Goal: Task Accomplishment & Management: Manage account settings

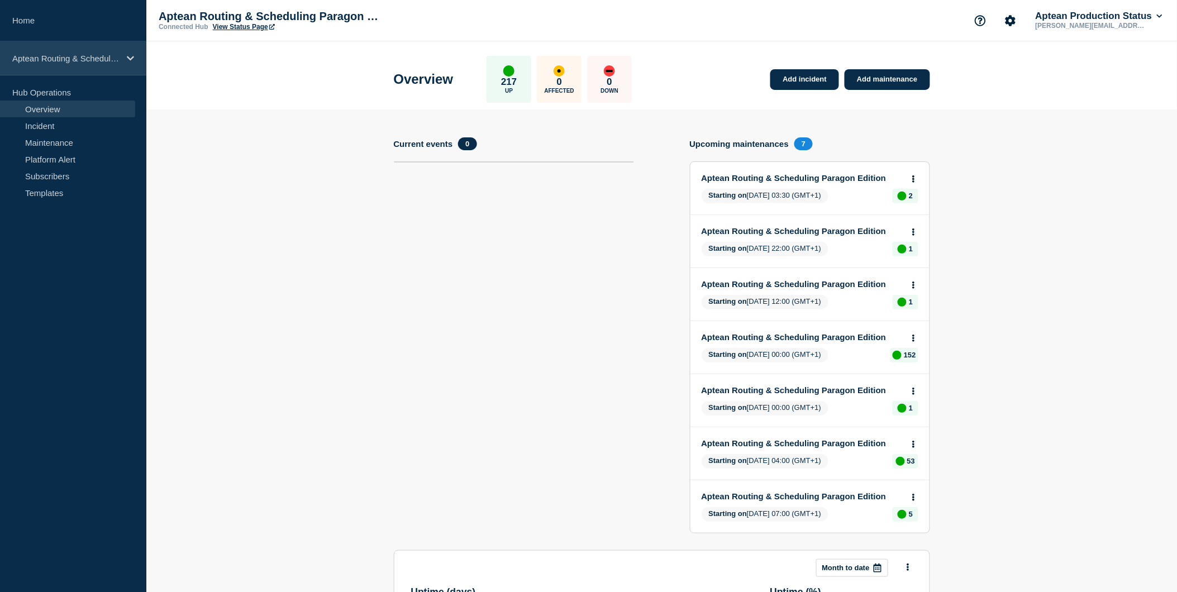
click at [116, 66] on div "Aptean Routing & Scheduling Paragon Edition" at bounding box center [73, 58] width 146 height 34
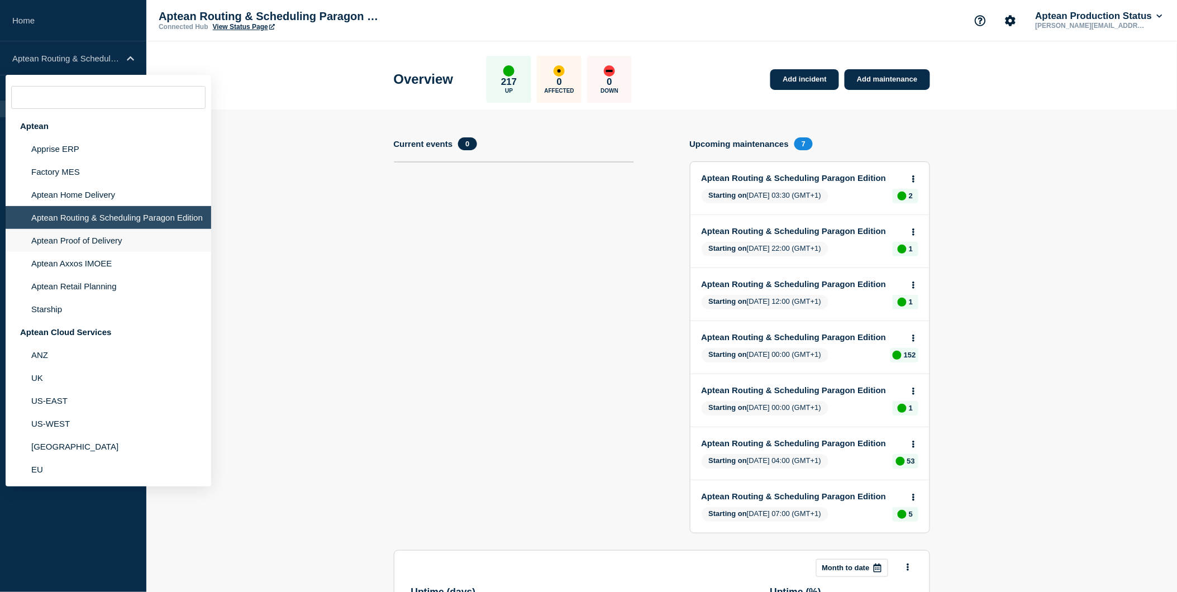
click at [88, 245] on li "Aptean Proof of Delivery" at bounding box center [109, 240] width 206 height 23
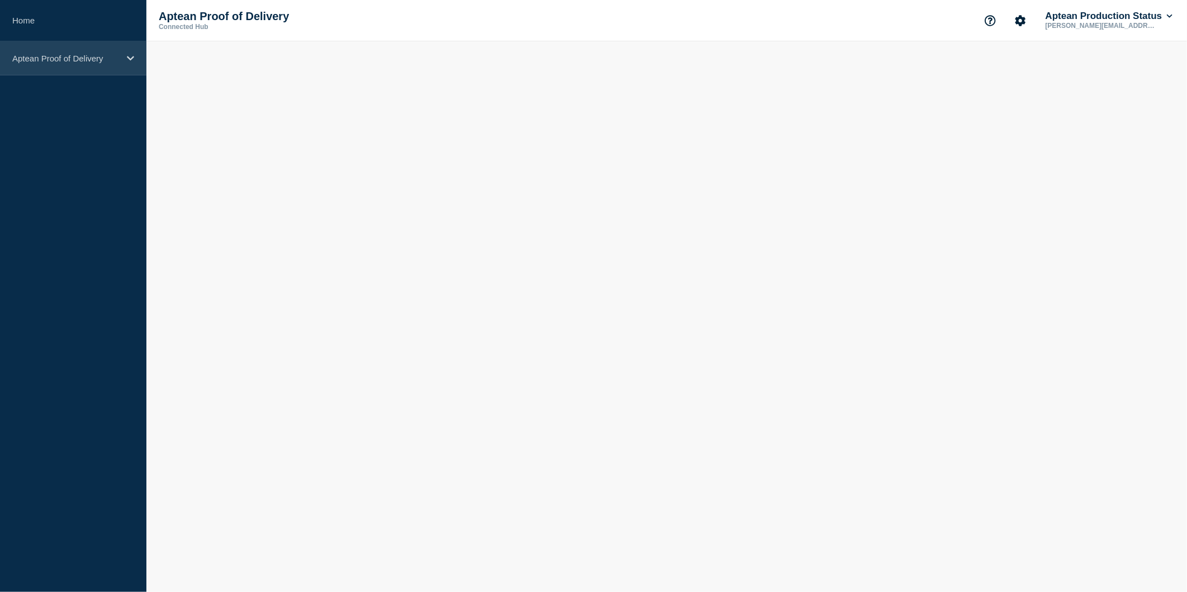
click at [99, 64] on div "Aptean Proof of Delivery" at bounding box center [73, 58] width 146 height 34
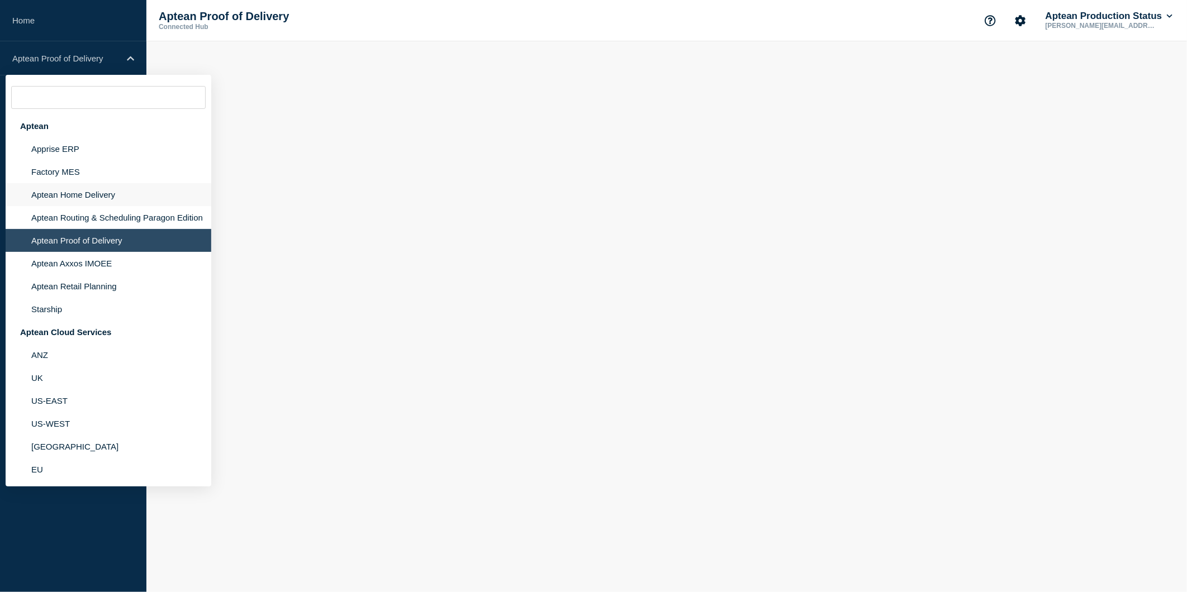
click at [67, 191] on li "Aptean Home Delivery" at bounding box center [109, 194] width 206 height 23
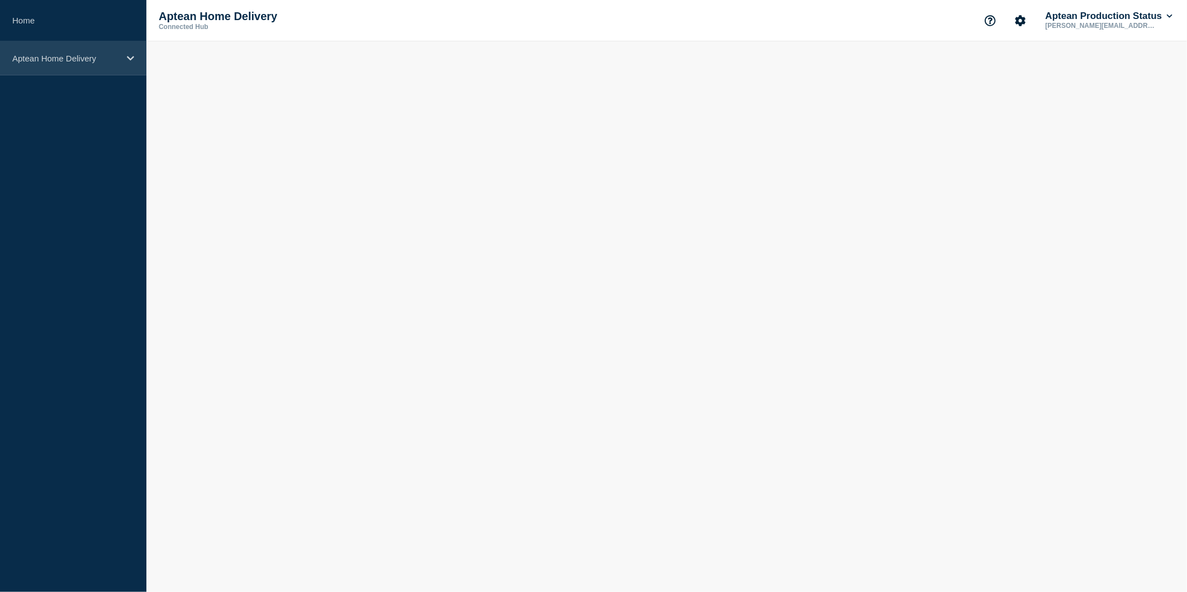
click at [82, 50] on div "Aptean Home Delivery" at bounding box center [73, 58] width 146 height 34
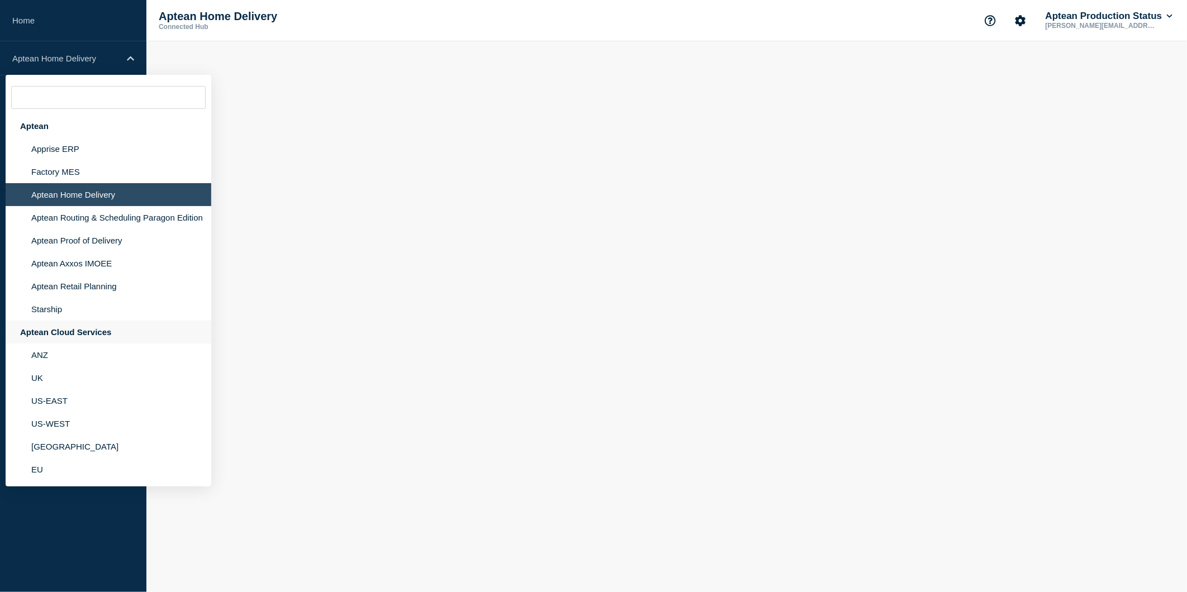
click at [74, 336] on div "Aptean Cloud Services" at bounding box center [109, 332] width 206 height 23
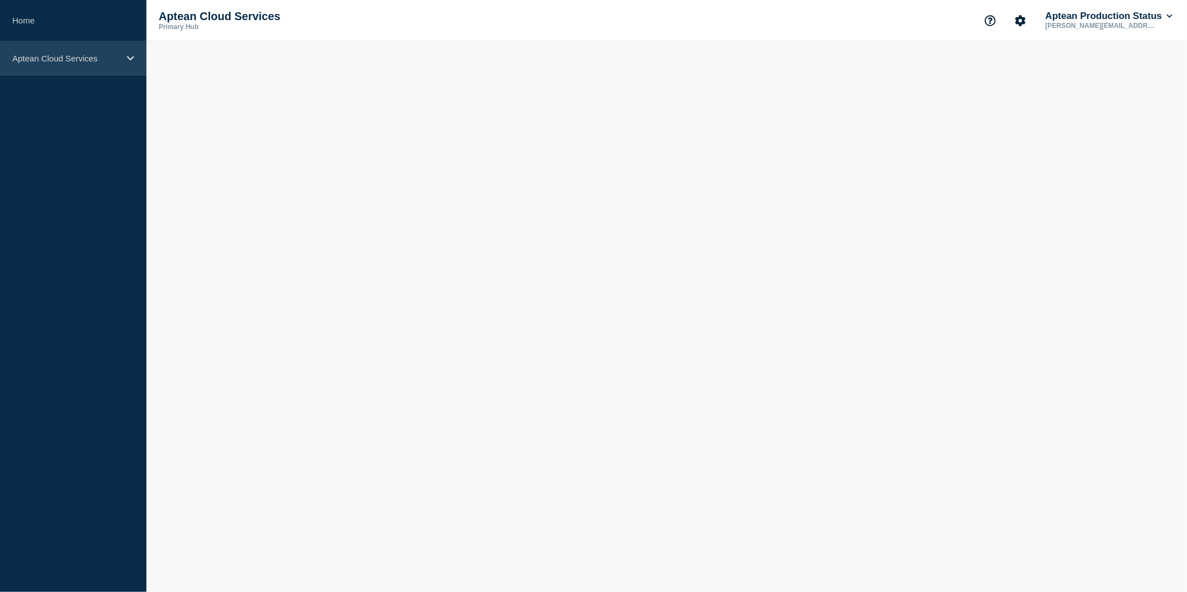
click at [51, 42] on div "Aptean Cloud Services" at bounding box center [73, 58] width 146 height 34
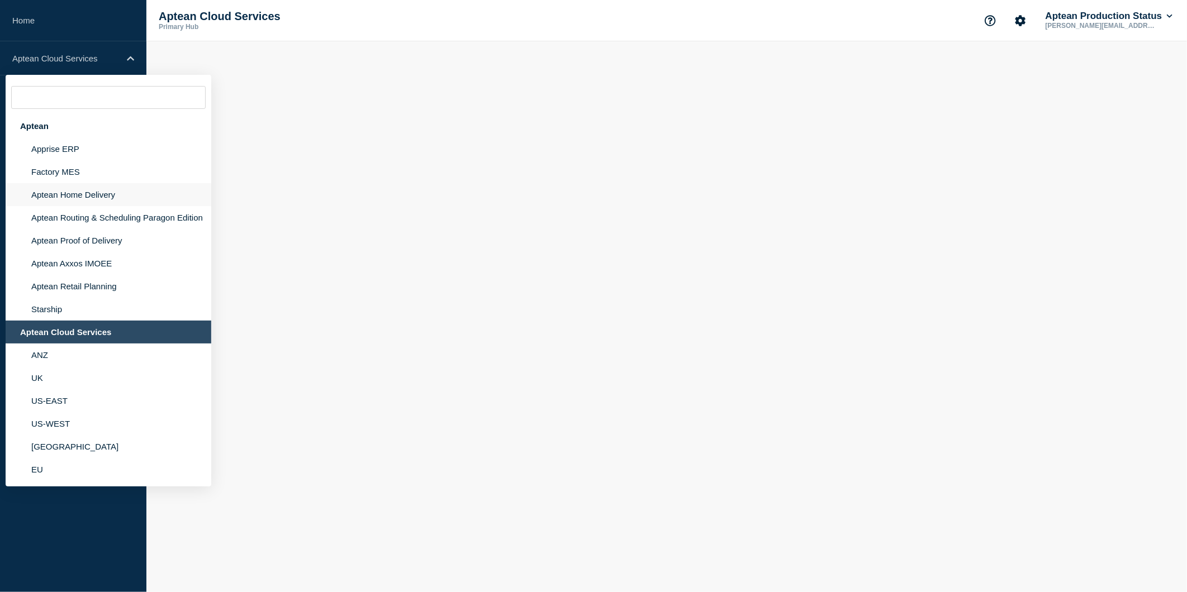
click at [82, 189] on li "Aptean Home Delivery" at bounding box center [109, 194] width 206 height 23
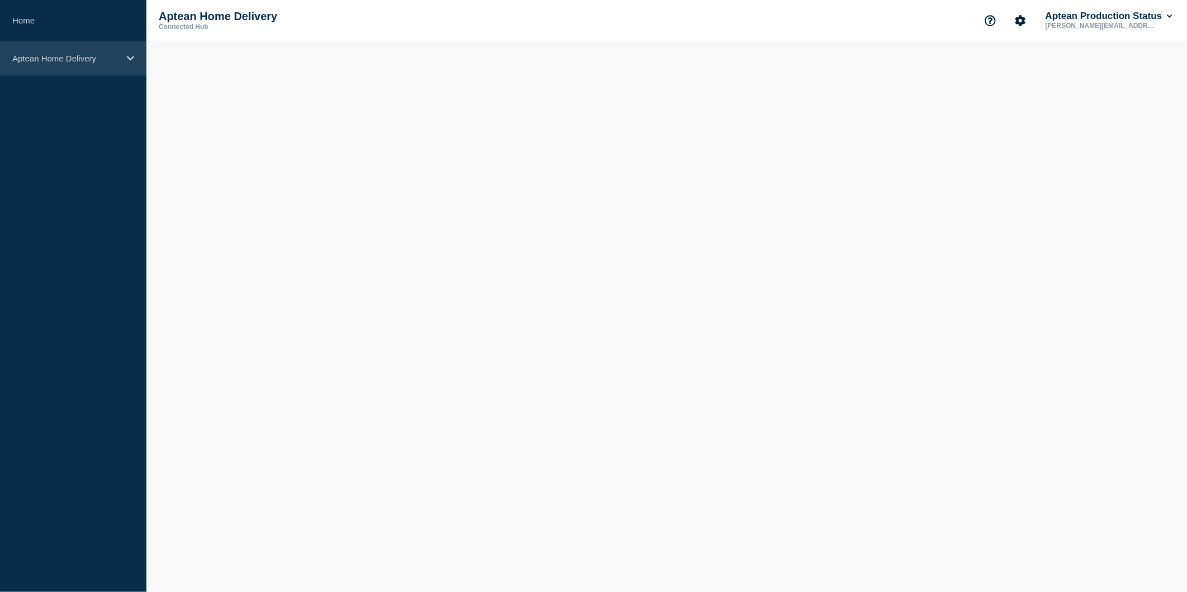
click at [90, 56] on p "Aptean Home Delivery" at bounding box center [65, 58] width 107 height 9
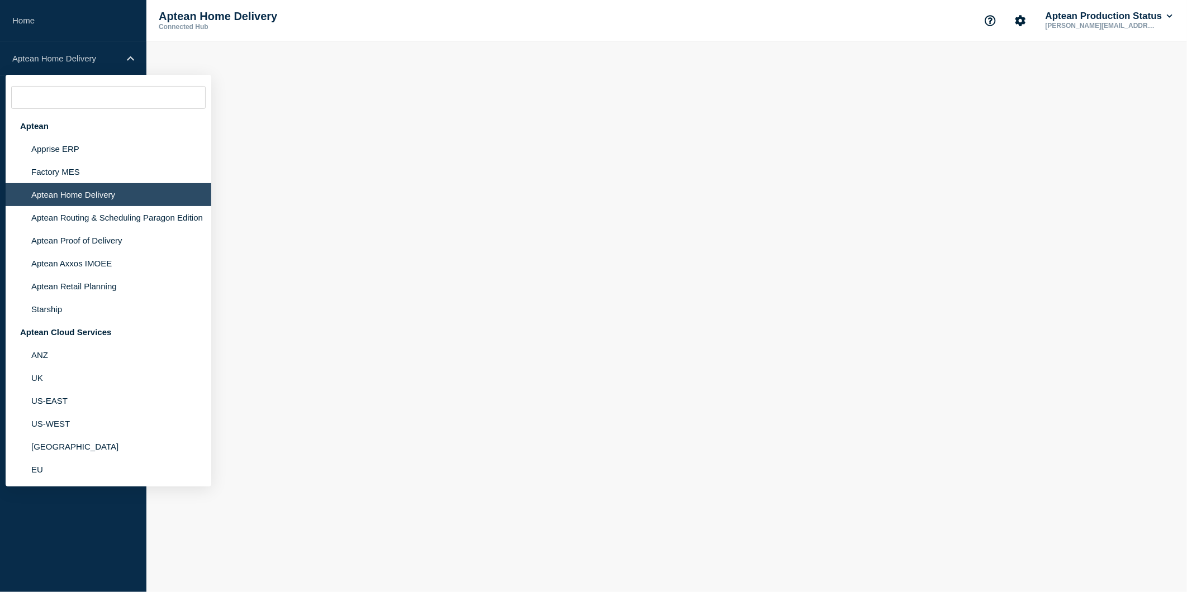
click at [103, 197] on li "Aptean Home Delivery" at bounding box center [109, 194] width 206 height 23
click at [120, 203] on li "Aptean Home Delivery" at bounding box center [109, 194] width 206 height 23
click at [123, 196] on li "Aptean Home Delivery" at bounding box center [109, 194] width 206 height 23
click at [124, 196] on li "Aptean Home Delivery" at bounding box center [109, 194] width 206 height 23
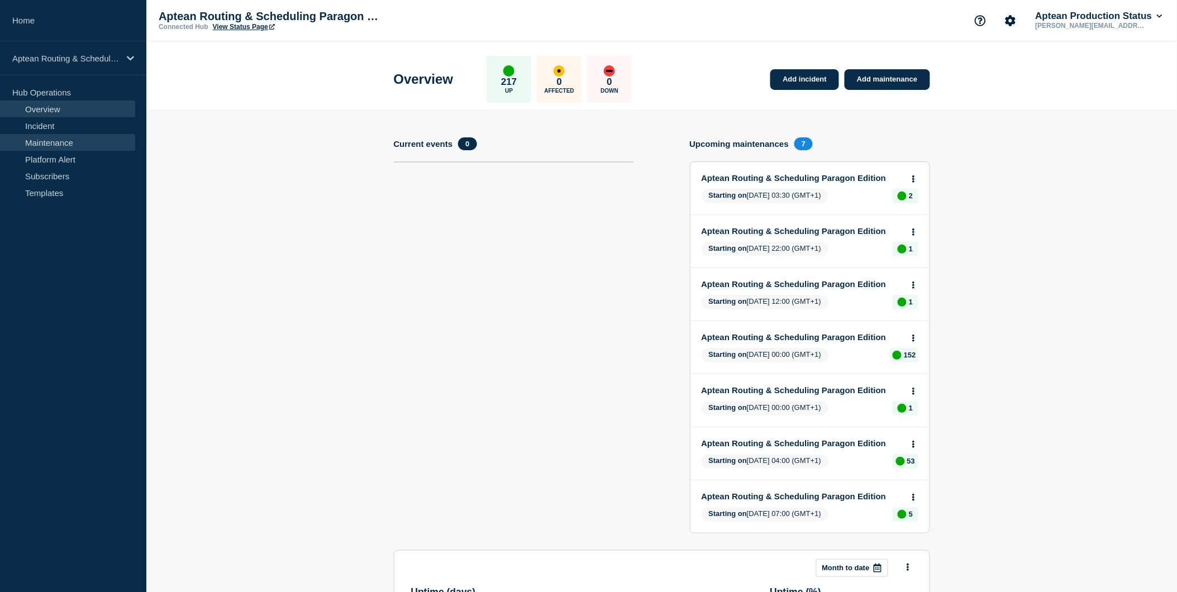
click at [97, 135] on link "Maintenance" at bounding box center [67, 142] width 135 height 17
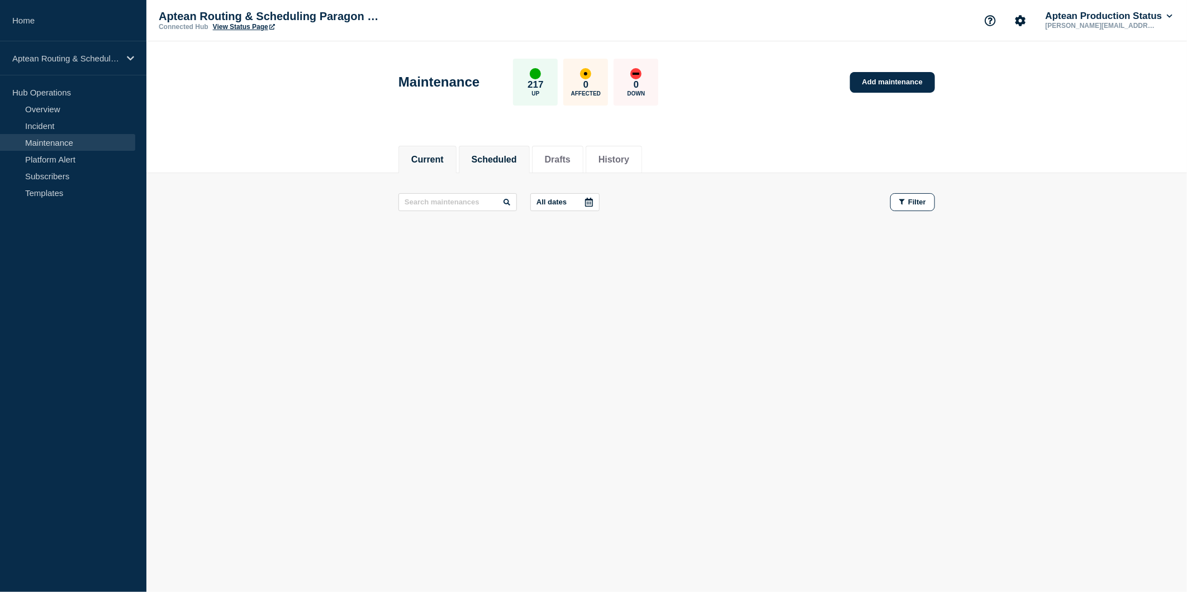
click at [512, 164] on button "Scheduled" at bounding box center [494, 160] width 45 height 10
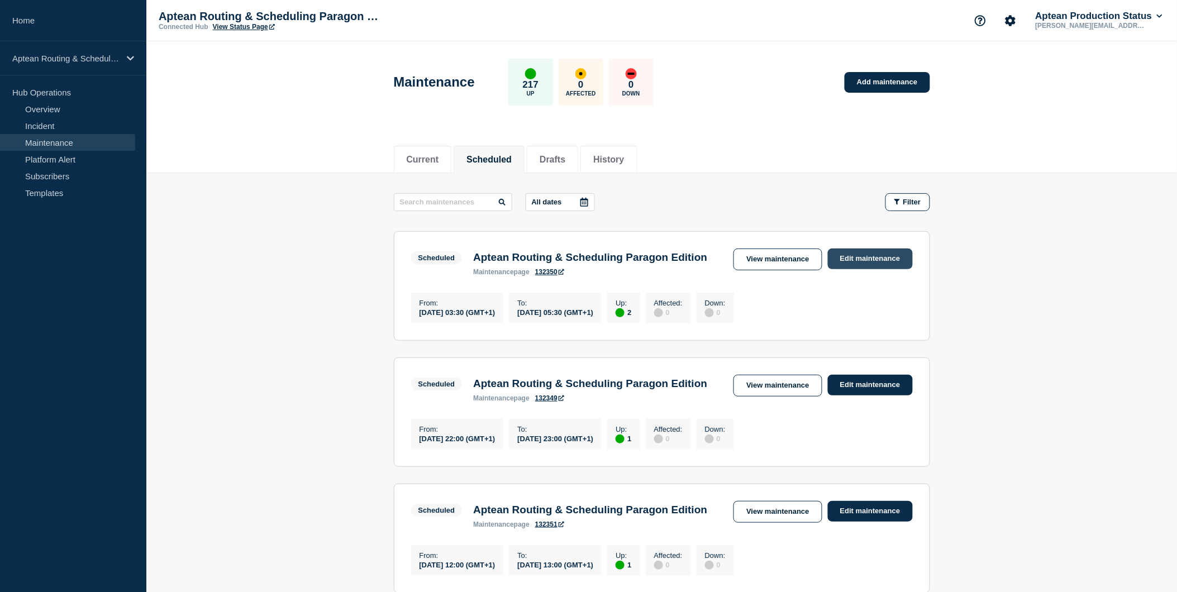
click at [886, 258] on link "Edit maintenance" at bounding box center [870, 259] width 85 height 21
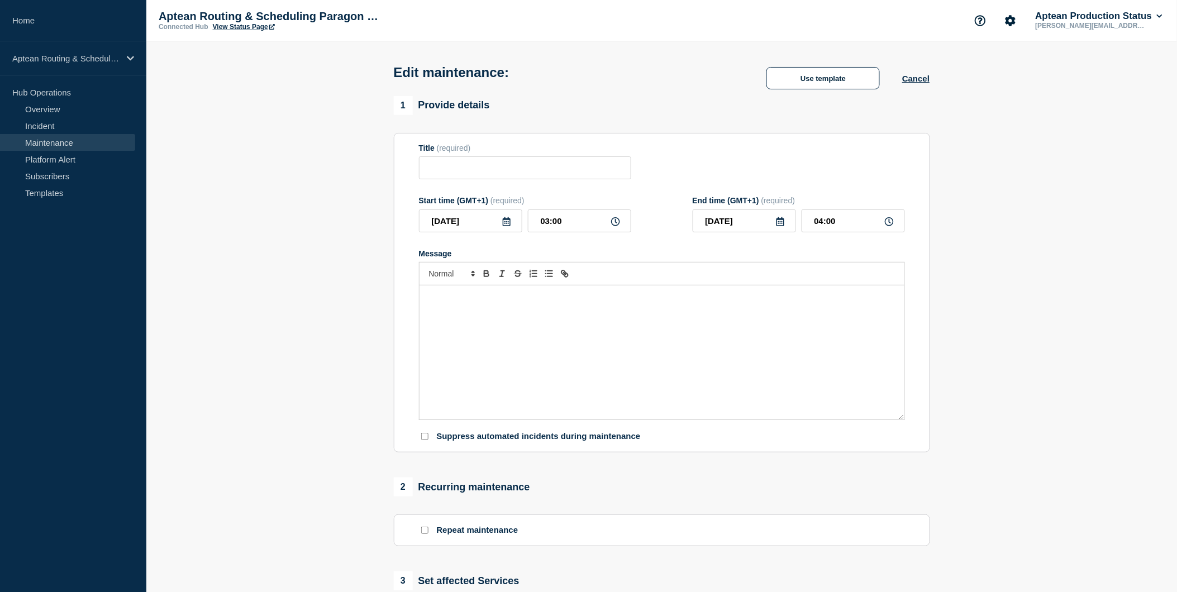
type input "Aptean Routing & Scheduling Paragon Edition"
type input "03:30"
type input "05:30"
checkbox input "false"
checkbox input "true"
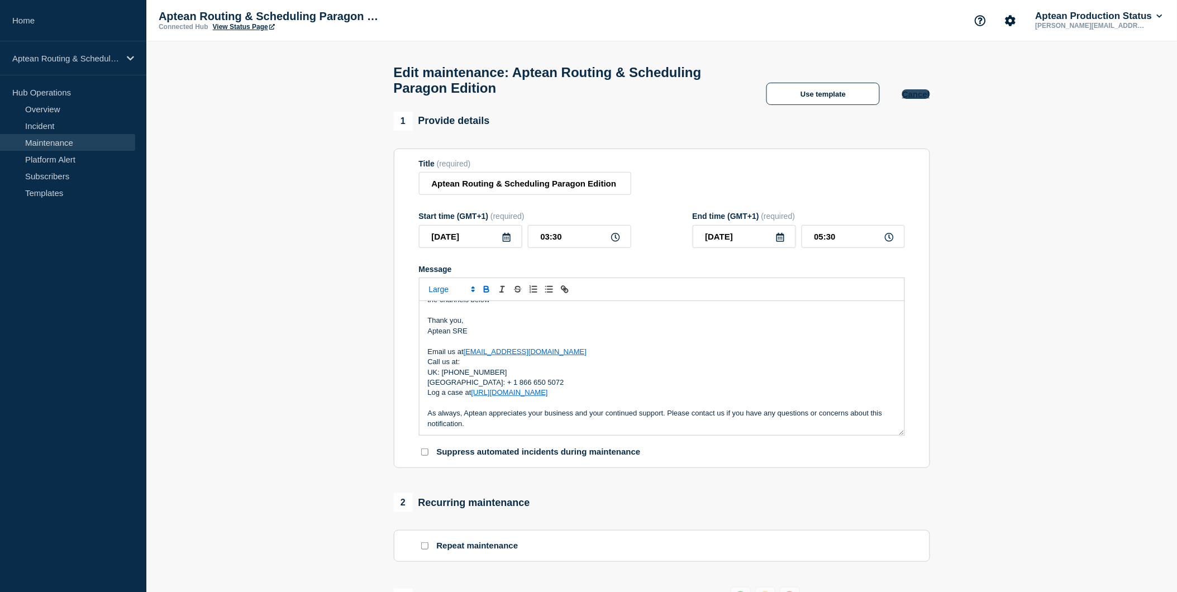
click at [925, 99] on button "Cancel" at bounding box center [915, 93] width 27 height 9
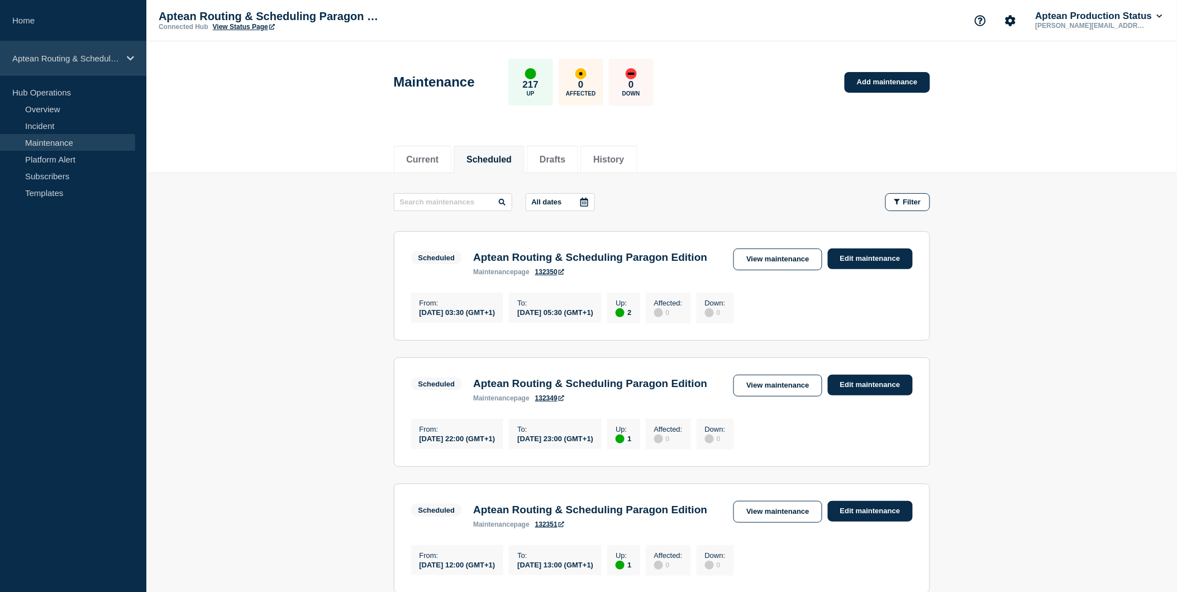
click at [93, 60] on p "Aptean Routing & Scheduling Paragon Edition" at bounding box center [65, 58] width 107 height 9
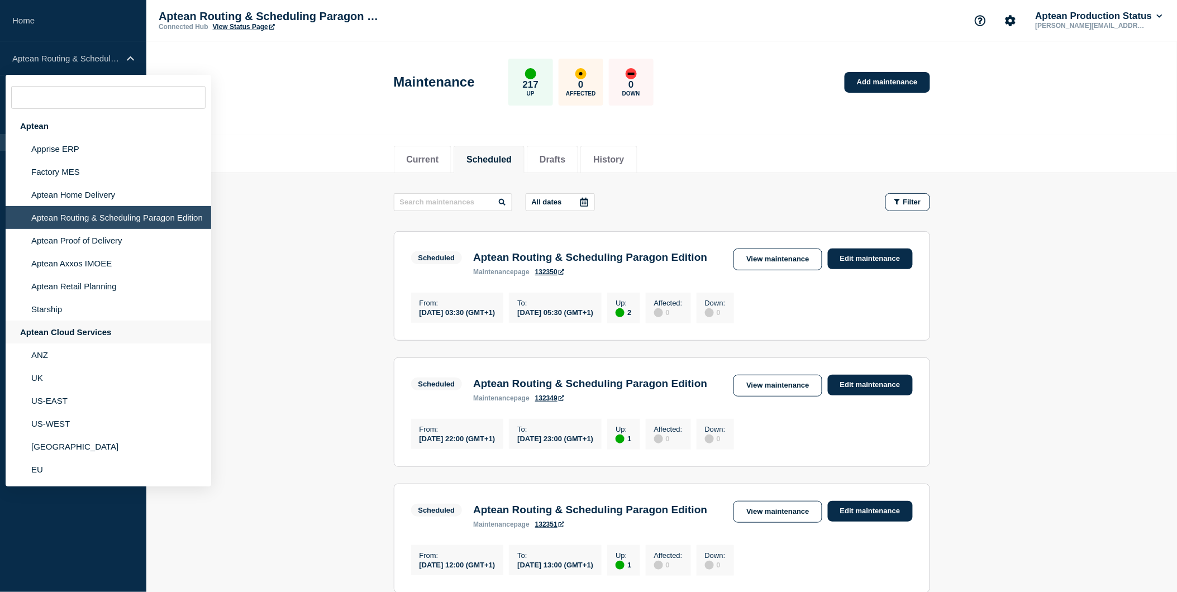
click at [101, 336] on div "Aptean Cloud Services" at bounding box center [109, 332] width 206 height 23
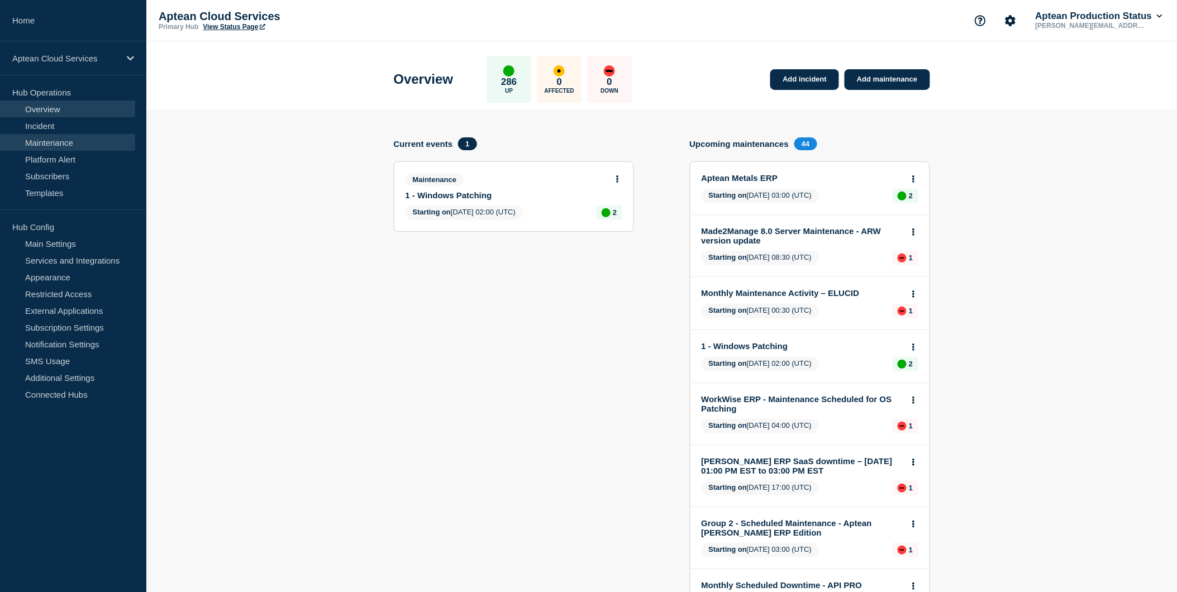
click at [103, 143] on link "Maintenance" at bounding box center [67, 142] width 135 height 17
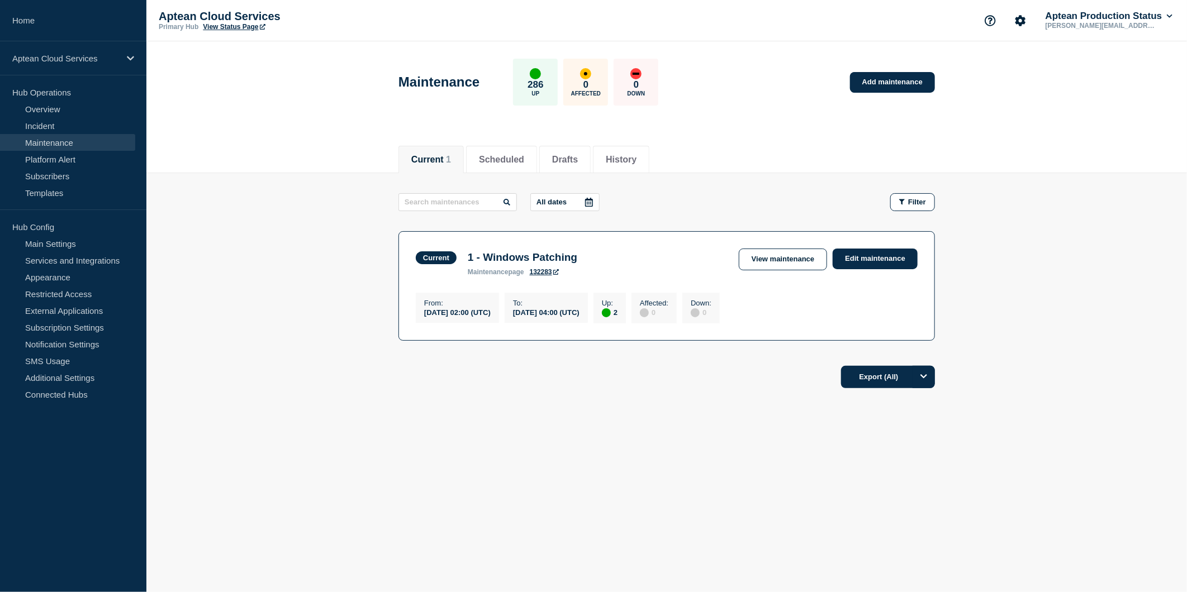
click at [598, 421] on div "Current Scheduled Drafts History Current 1 Scheduled Drafts History All dates F…" at bounding box center [666, 304] width 1040 height 339
click at [890, 257] on link "Edit maintenance" at bounding box center [875, 259] width 85 height 21
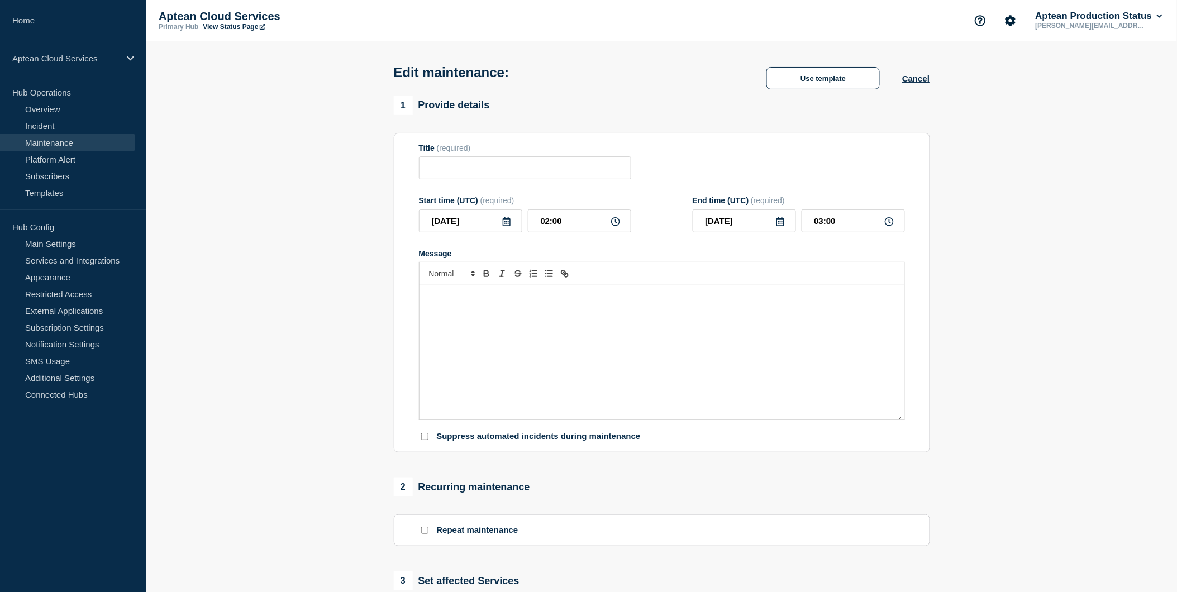
type input "1 - Windows Patching"
type input "04:00"
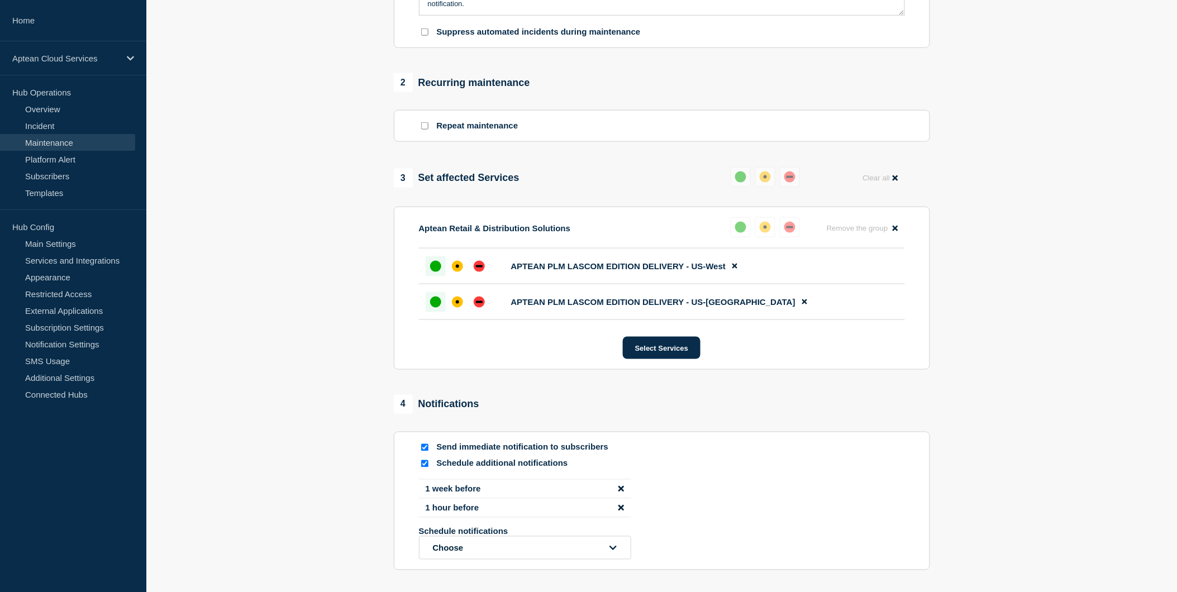
scroll to position [434, 0]
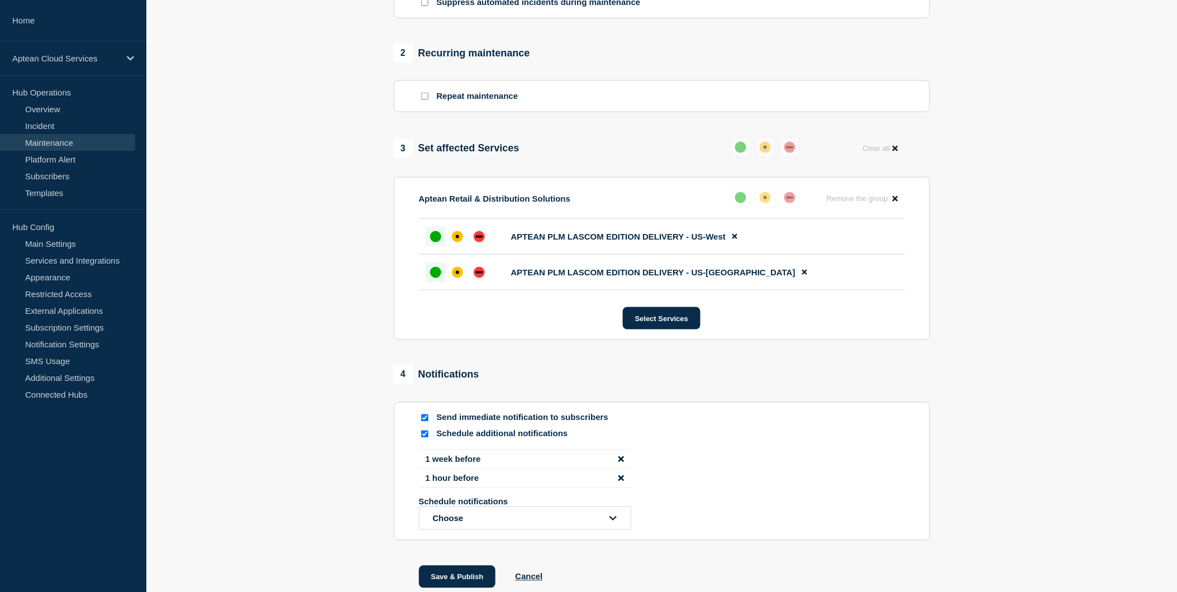
click at [426, 438] on input "Schedule additional notifications" at bounding box center [424, 434] width 7 height 7
checkbox input "false"
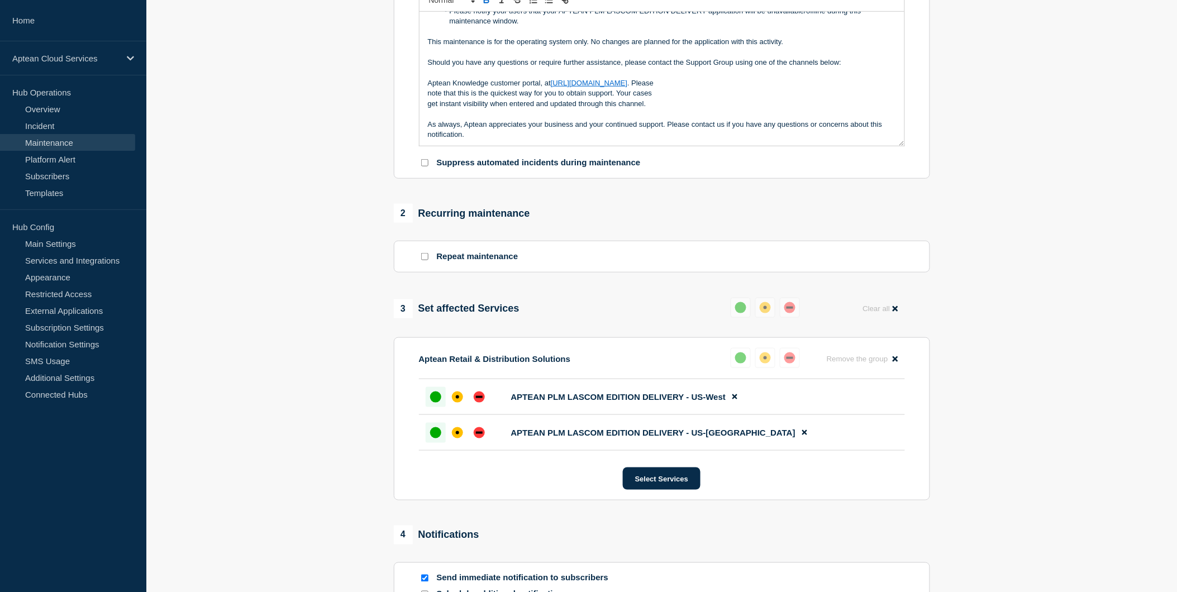
scroll to position [310, 0]
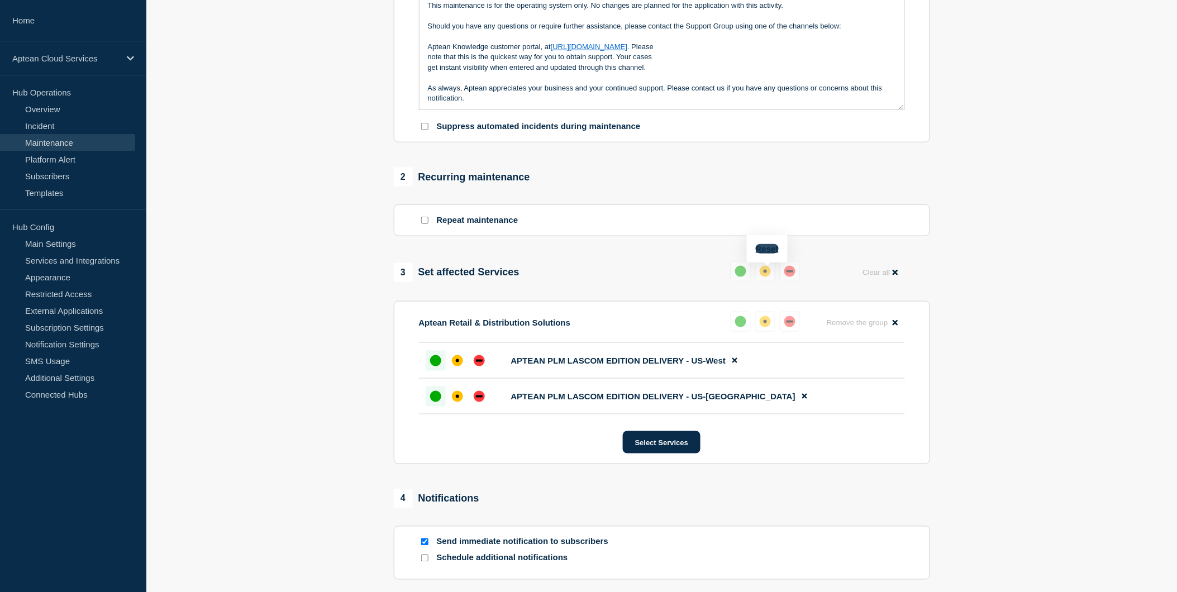
click at [773, 247] on button "Reset" at bounding box center [767, 248] width 23 height 9
click at [795, 273] on div "down" at bounding box center [794, 271] width 7 height 2
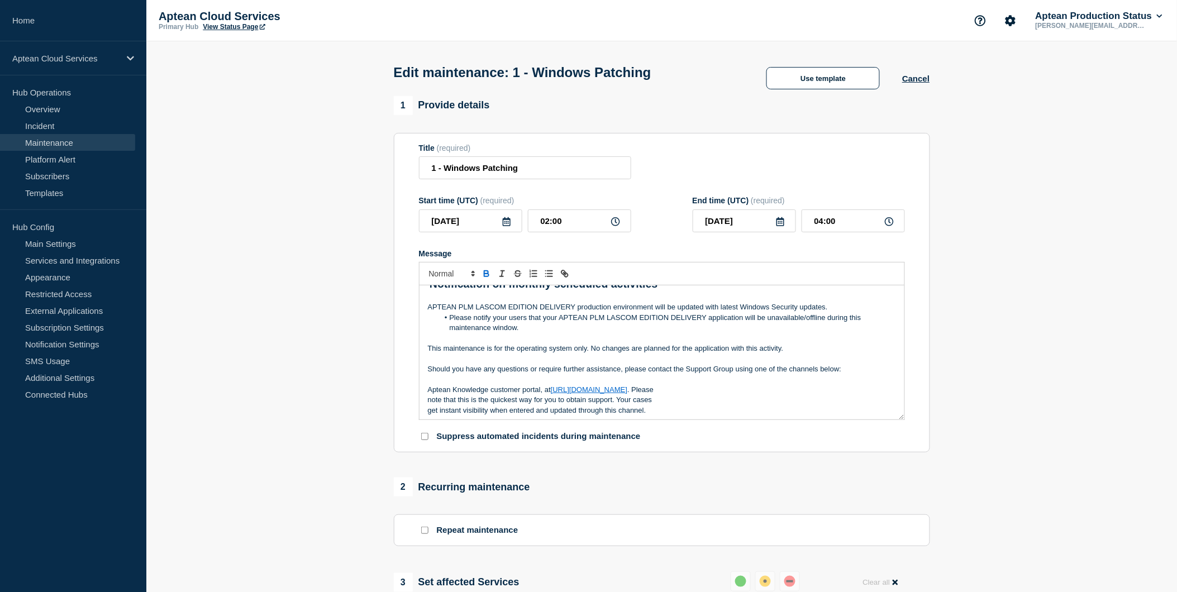
scroll to position [0, 0]
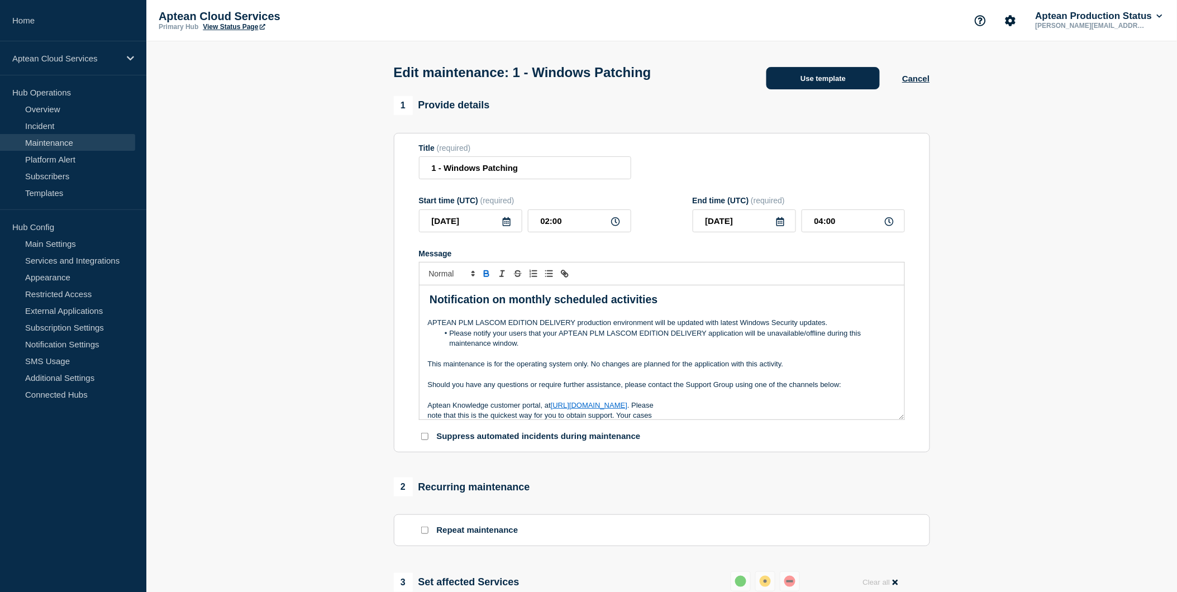
click at [863, 75] on button "Use template" at bounding box center [823, 78] width 113 height 22
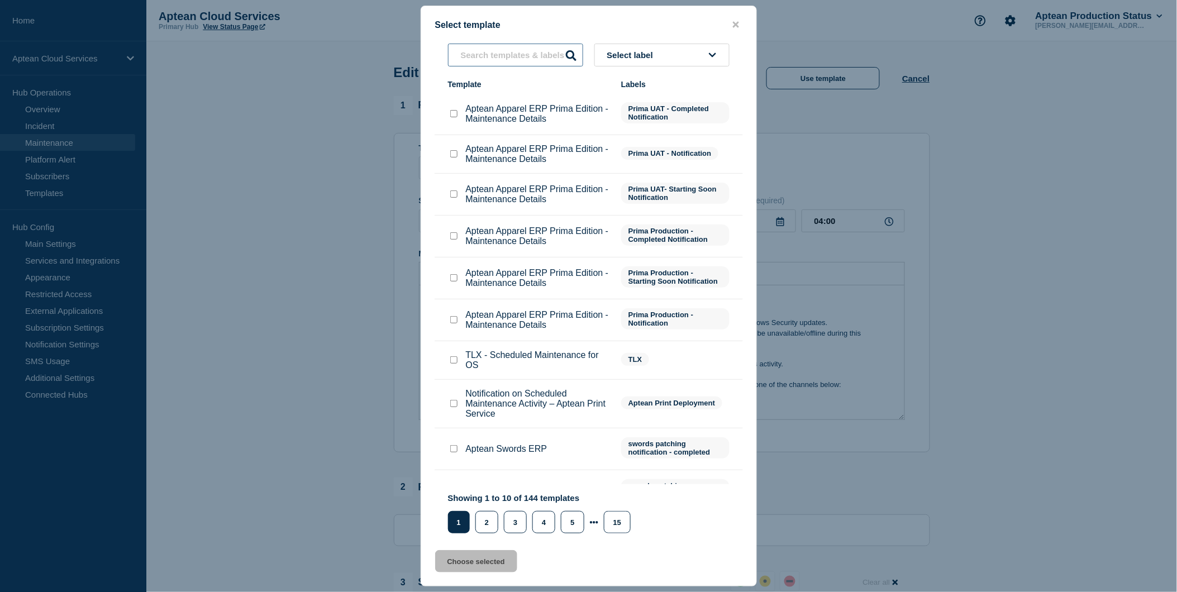
click at [527, 60] on input "text" at bounding box center [515, 55] width 135 height 23
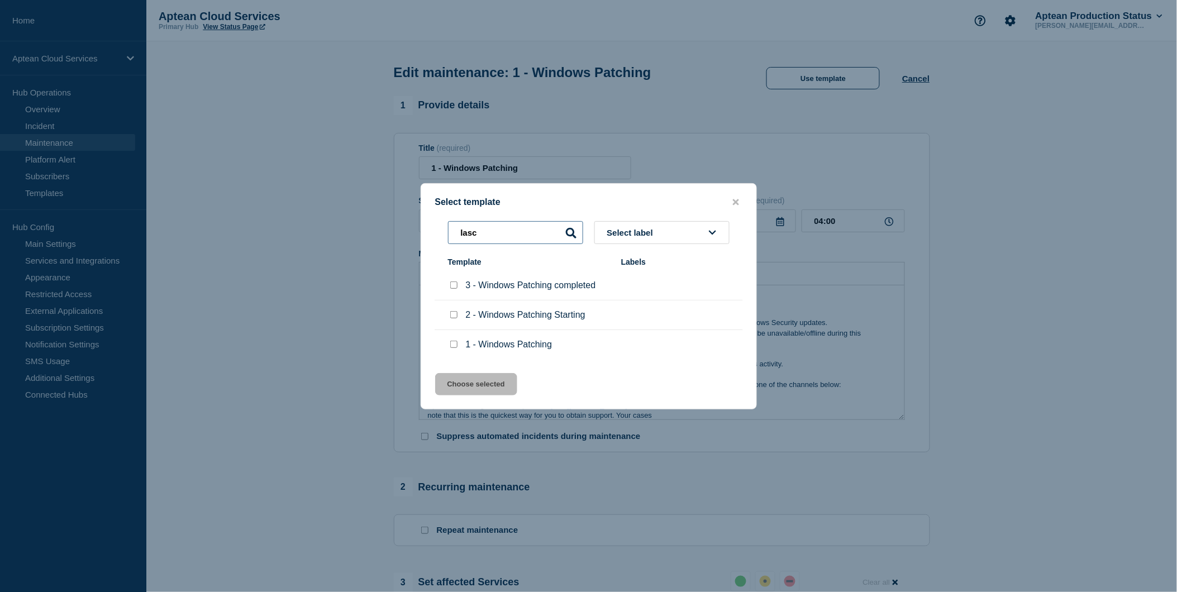
type input "lasc"
click at [454, 317] on div at bounding box center [453, 315] width 11 height 11
click at [457, 317] on input "2 - Windows Patching Starting checkbox" at bounding box center [453, 314] width 7 height 7
checkbox input "true"
click at [489, 388] on button "Choose selected" at bounding box center [476, 384] width 82 height 22
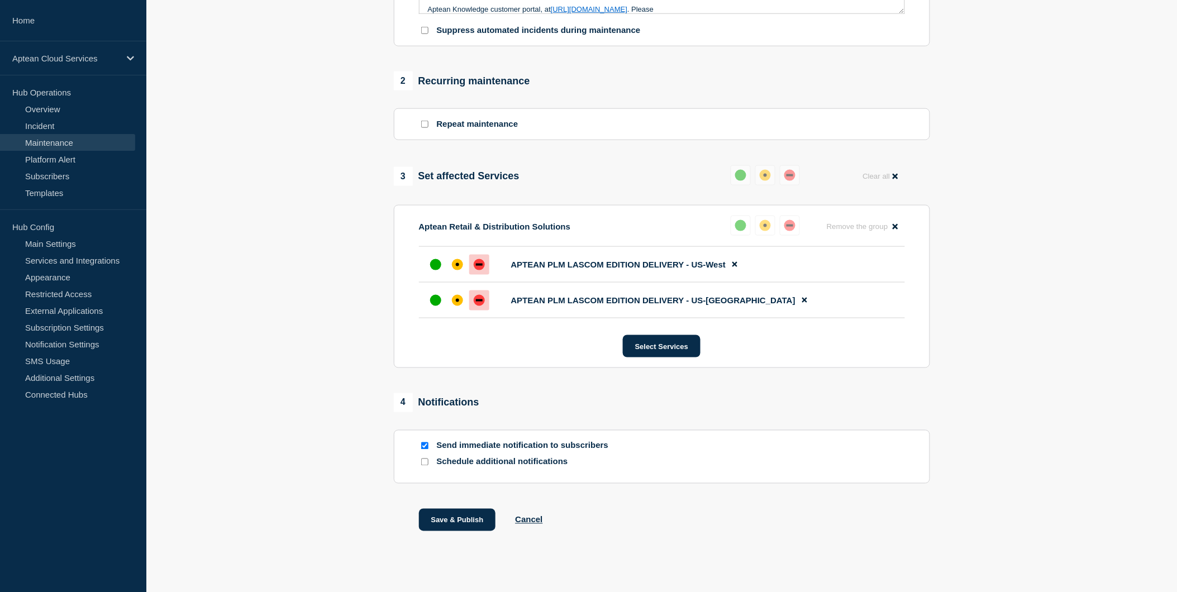
scroll to position [422, 0]
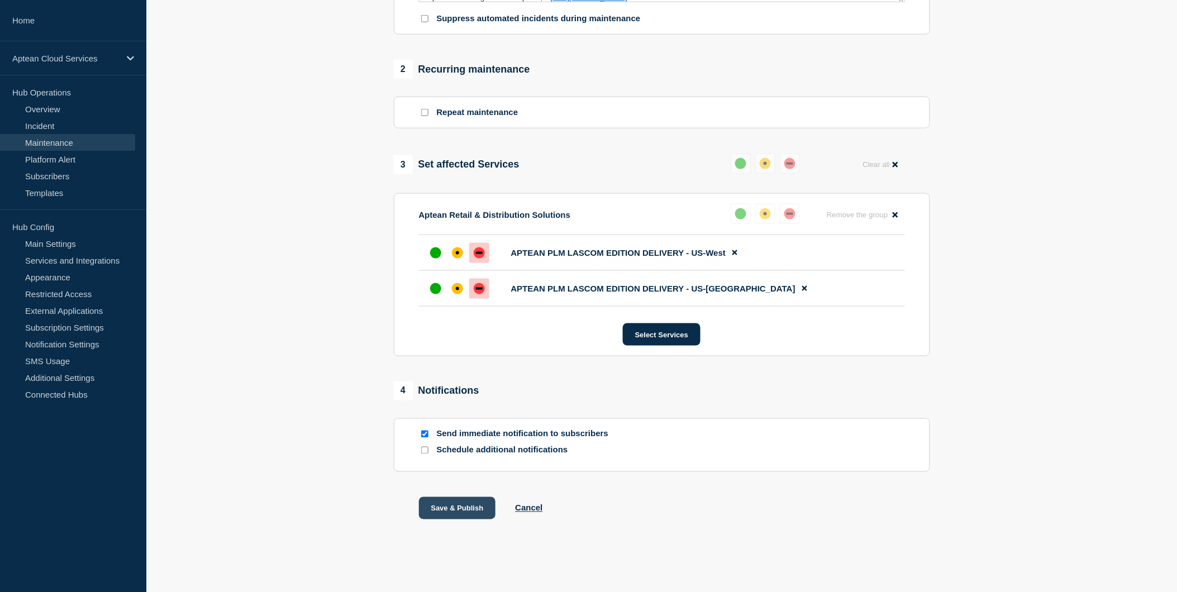
click at [477, 507] on button "Save & Publish" at bounding box center [457, 508] width 77 height 22
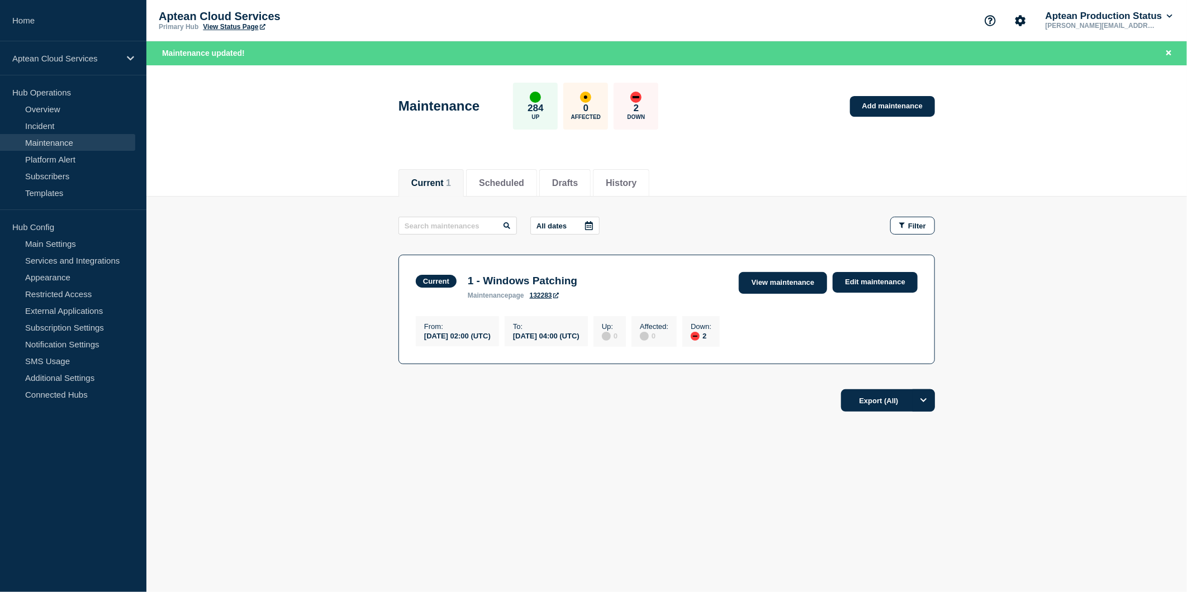
click at [790, 281] on link "View maintenance" at bounding box center [783, 283] width 88 height 22
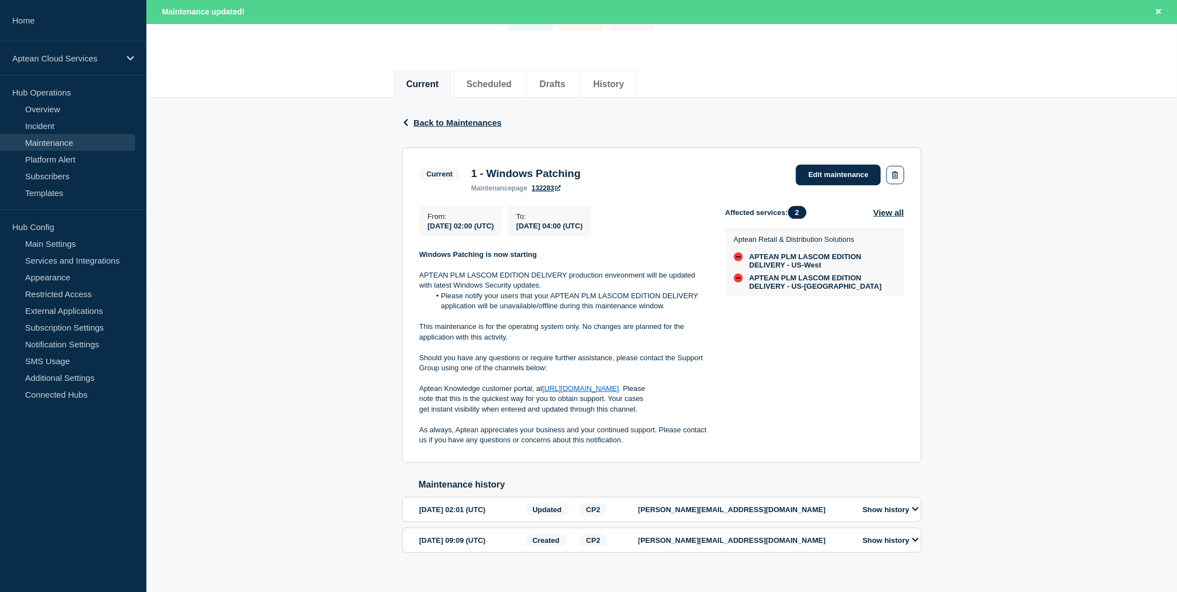
scroll to position [118, 0]
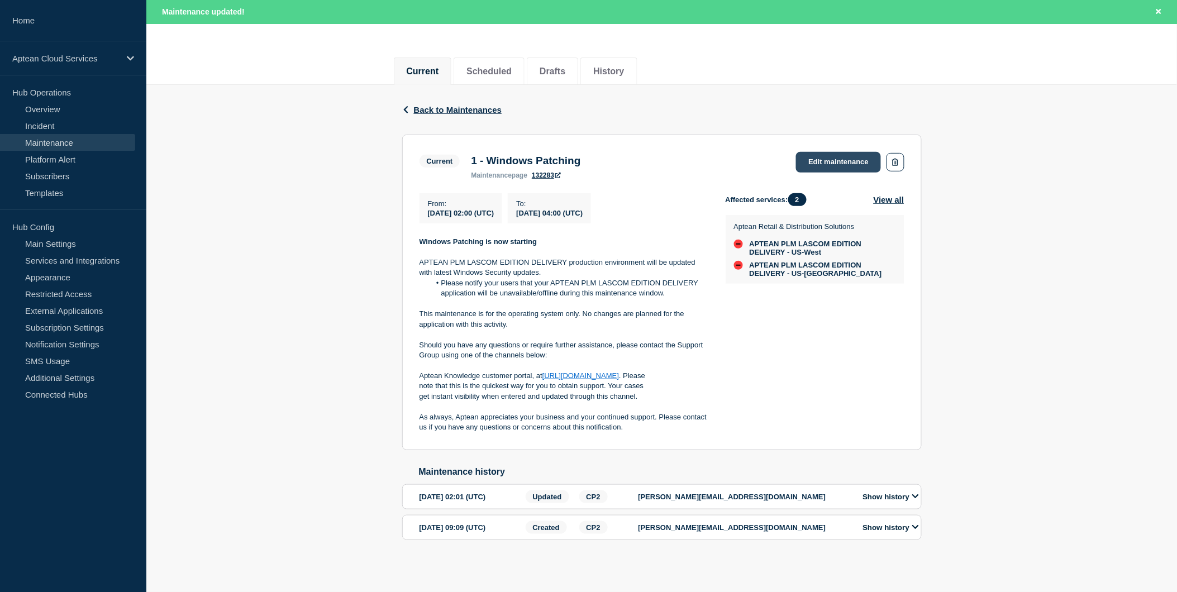
click at [847, 152] on link "Edit maintenance" at bounding box center [838, 162] width 85 height 21
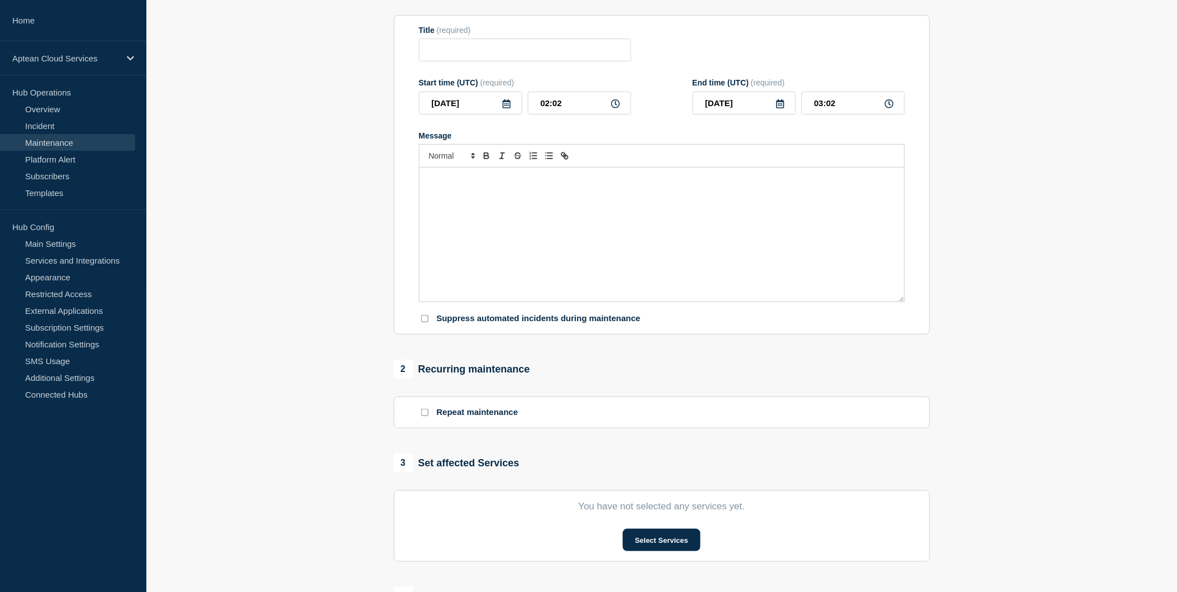
type input "1 - Windows Patching"
type input "02:00"
type input "04:00"
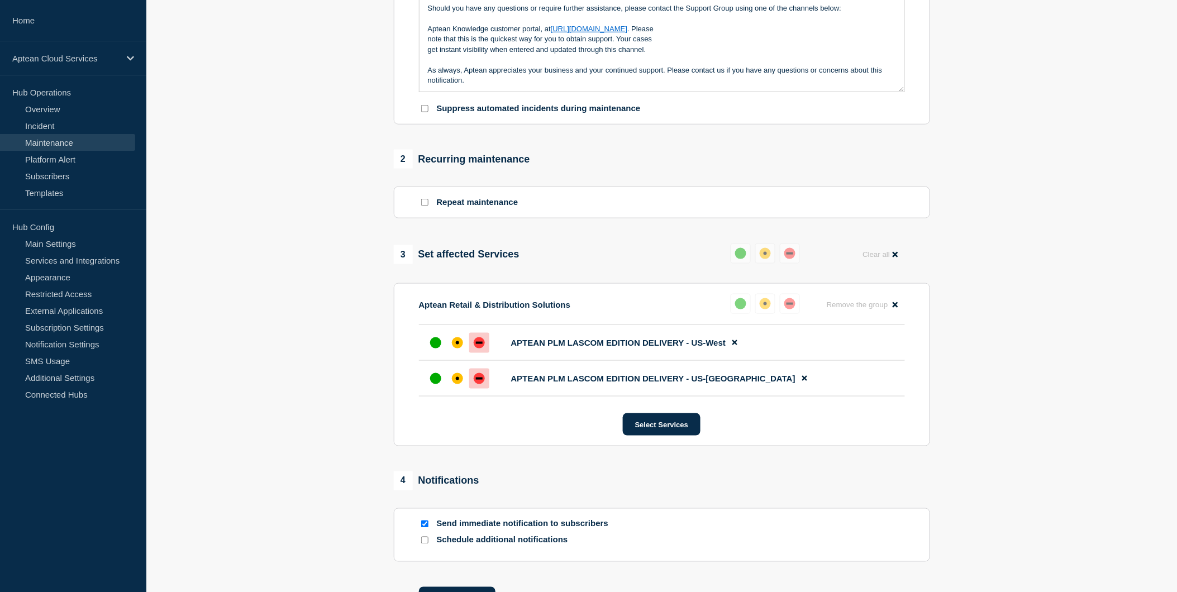
scroll to position [422, 0]
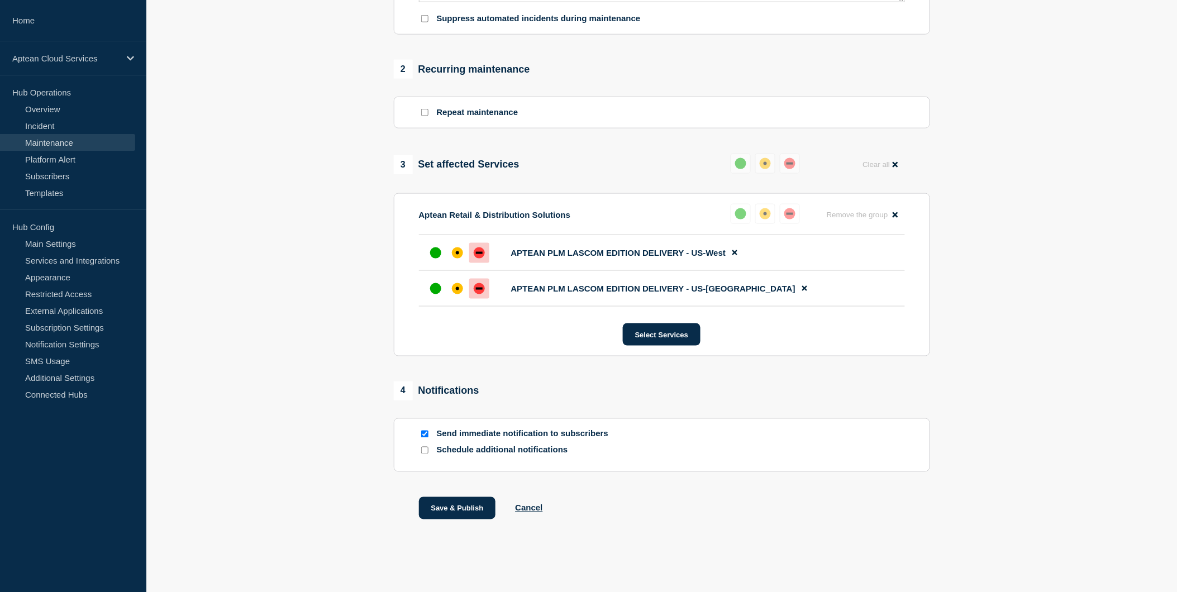
click at [543, 509] on div "Save & Publish Cancel" at bounding box center [662, 522] width 536 height 50
click at [537, 509] on button "Cancel" at bounding box center [528, 507] width 27 height 9
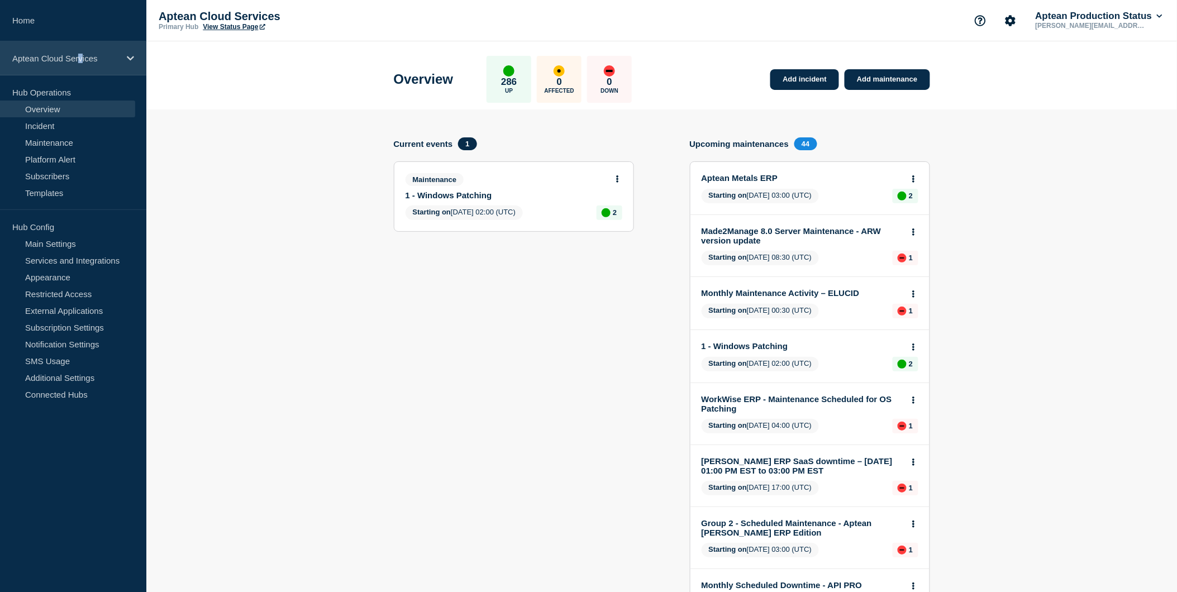
click at [80, 59] on p "Aptean Cloud Services" at bounding box center [65, 58] width 107 height 9
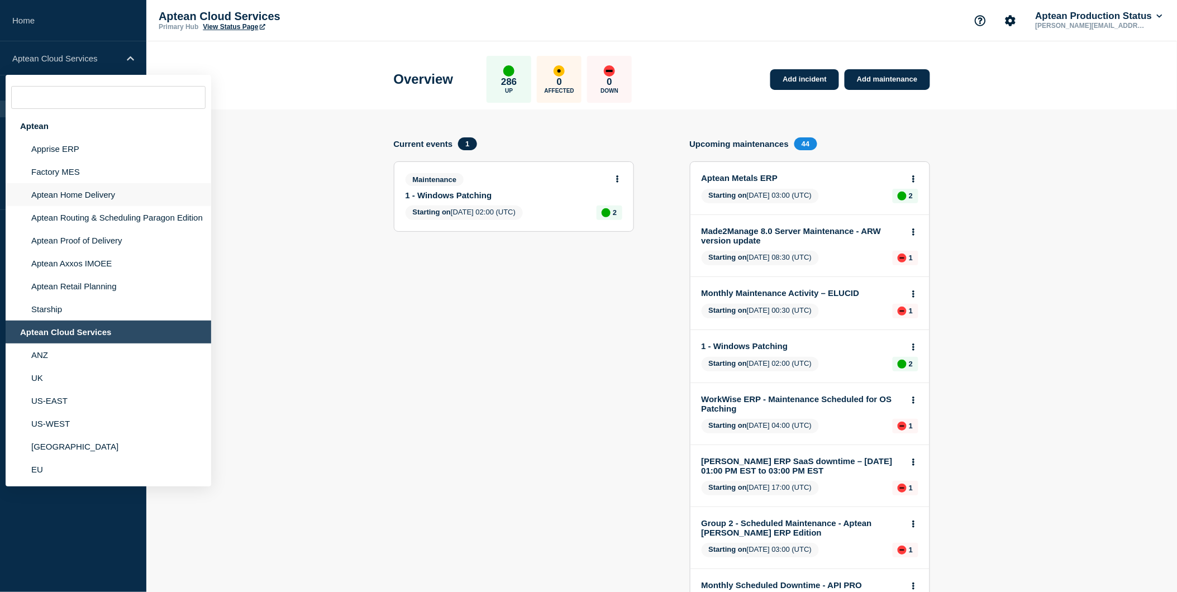
click at [94, 199] on li "Aptean Home Delivery" at bounding box center [109, 194] width 206 height 23
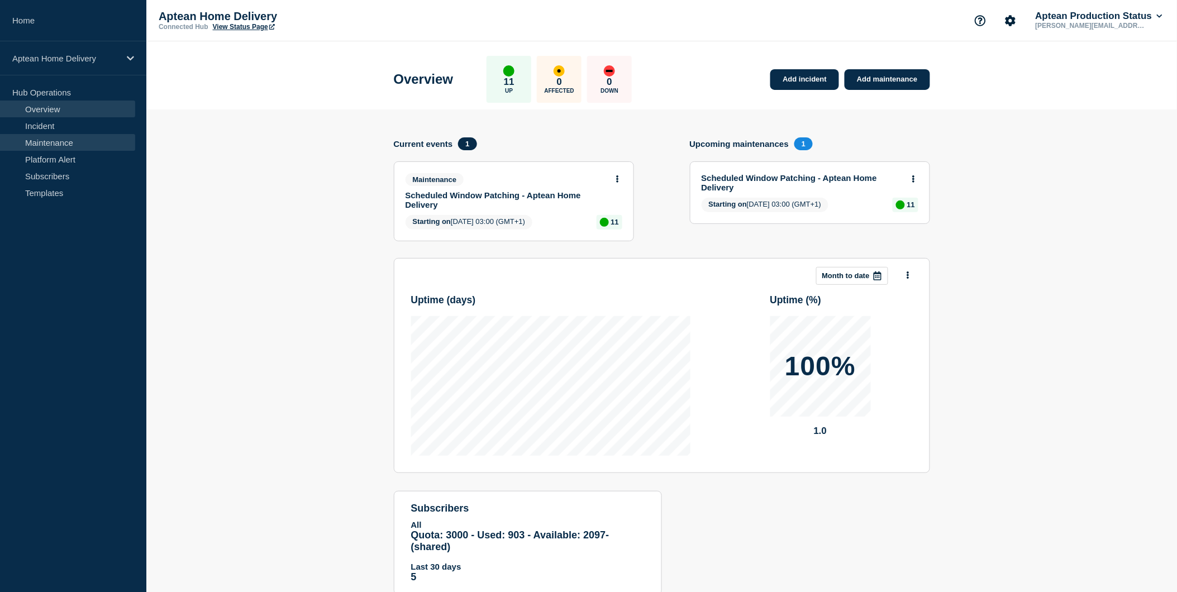
click at [64, 140] on link "Maintenance" at bounding box center [67, 142] width 135 height 17
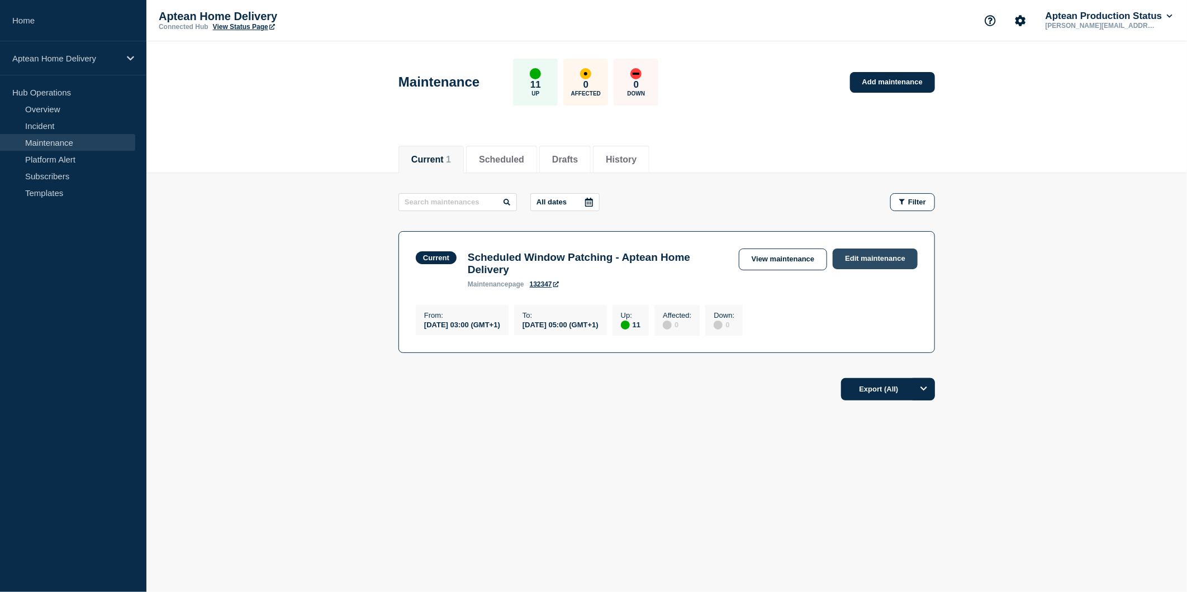
click at [873, 263] on link "Edit maintenance" at bounding box center [875, 259] width 85 height 21
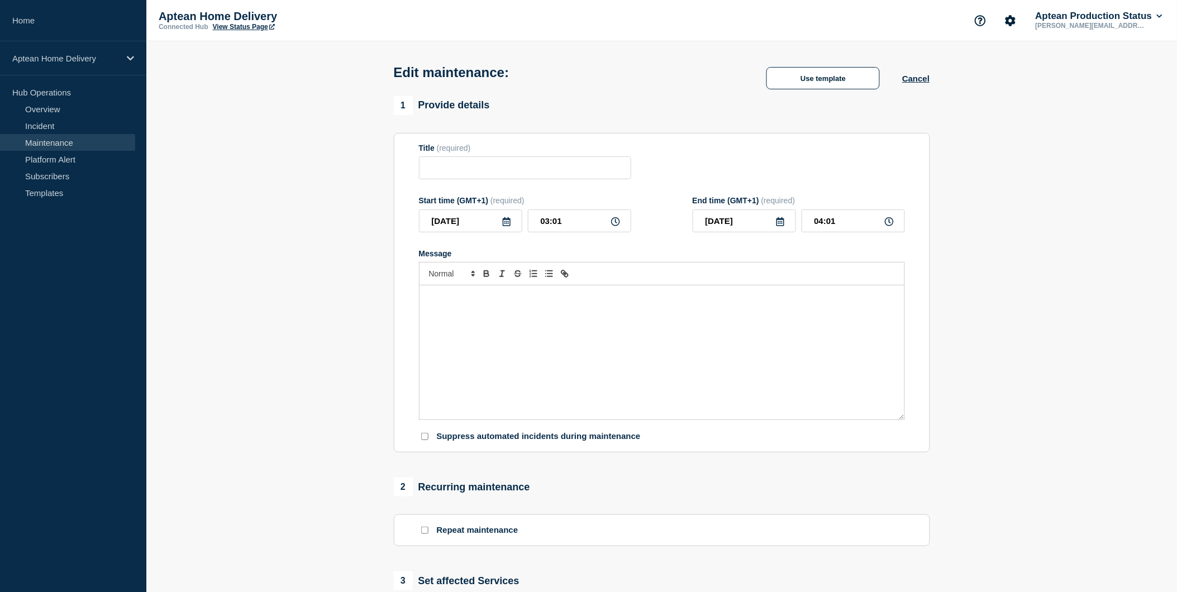
type input "Scheduled Window Patching - Aptean Home Delivery"
type input "03:00"
type input "05:00"
checkbox input "true"
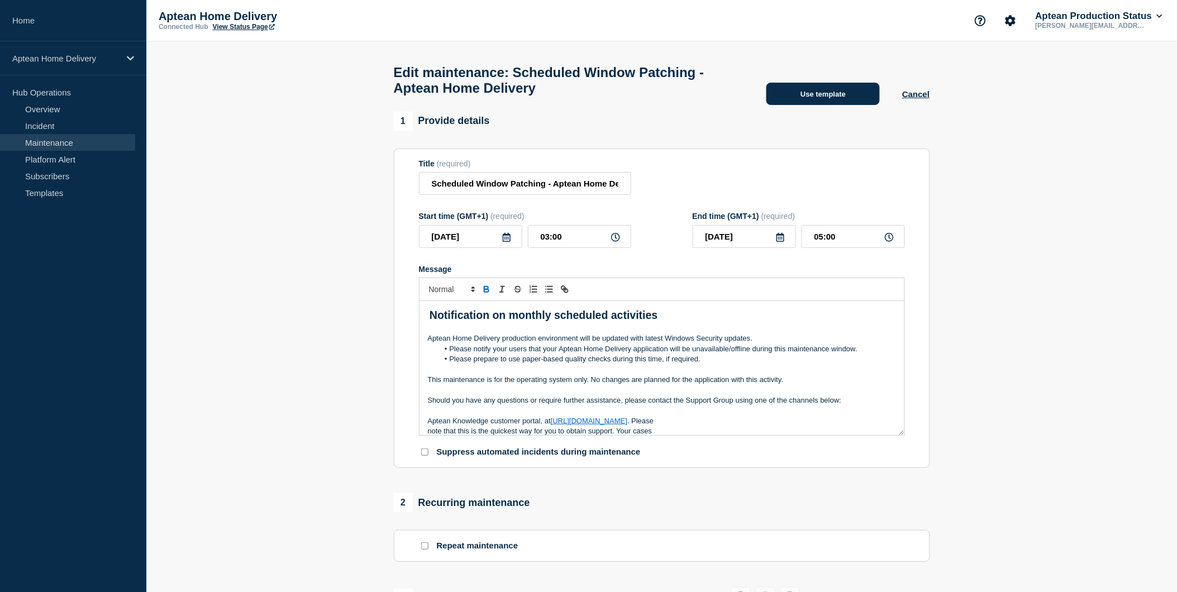
click at [819, 98] on button "Use template" at bounding box center [823, 94] width 113 height 22
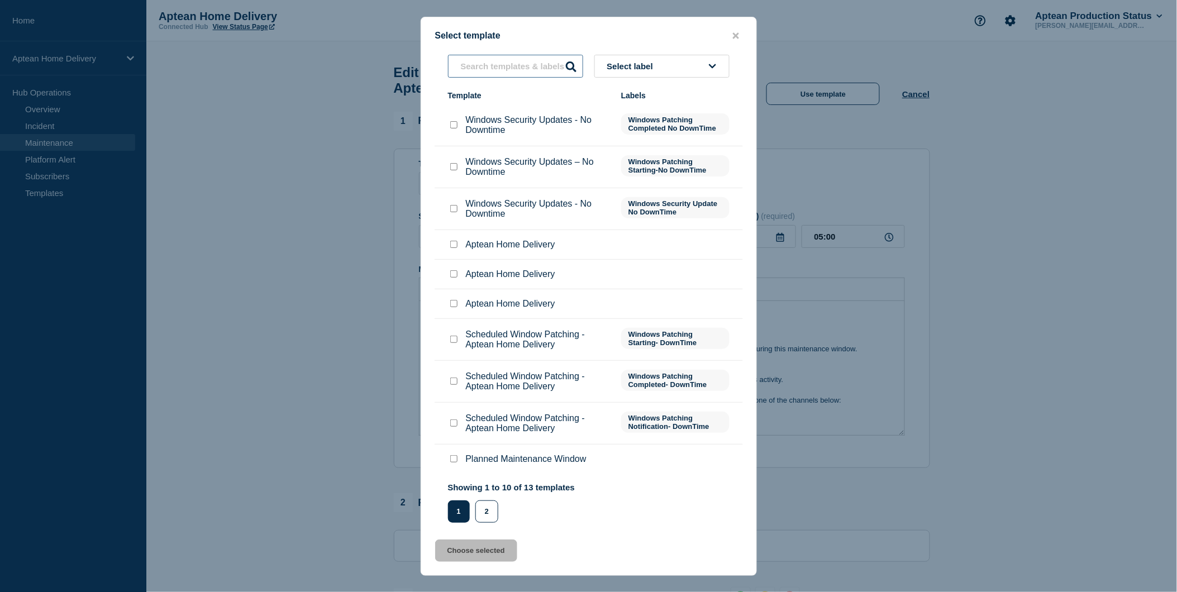
click at [524, 62] on input "text" at bounding box center [515, 66] width 135 height 23
click at [456, 342] on input "Scheduled Window Patching - Aptean Home Delivery checkbox" at bounding box center [453, 339] width 7 height 7
checkbox input "true"
drag, startPoint x: 461, startPoint y: 549, endPoint x: 471, endPoint y: 541, distance: 12.3
click at [462, 549] on button "Choose selected" at bounding box center [476, 551] width 82 height 22
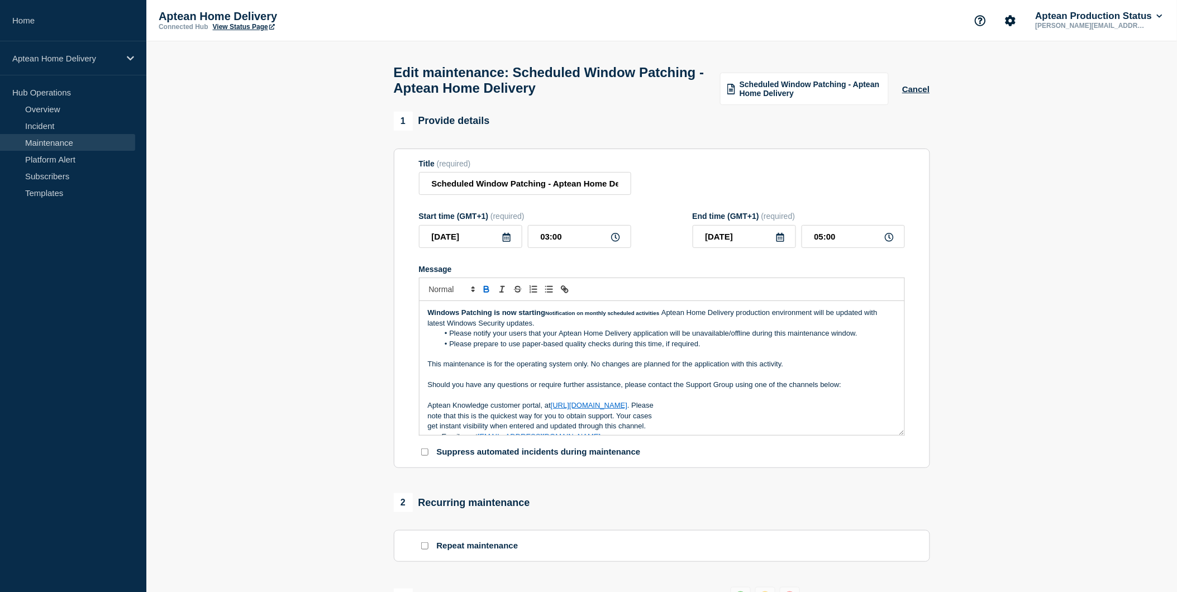
click at [577, 380] on p "Message" at bounding box center [662, 375] width 468 height 10
click at [545, 316] on strong "Notification on monthly scheduled activities" at bounding box center [602, 313] width 114 height 6
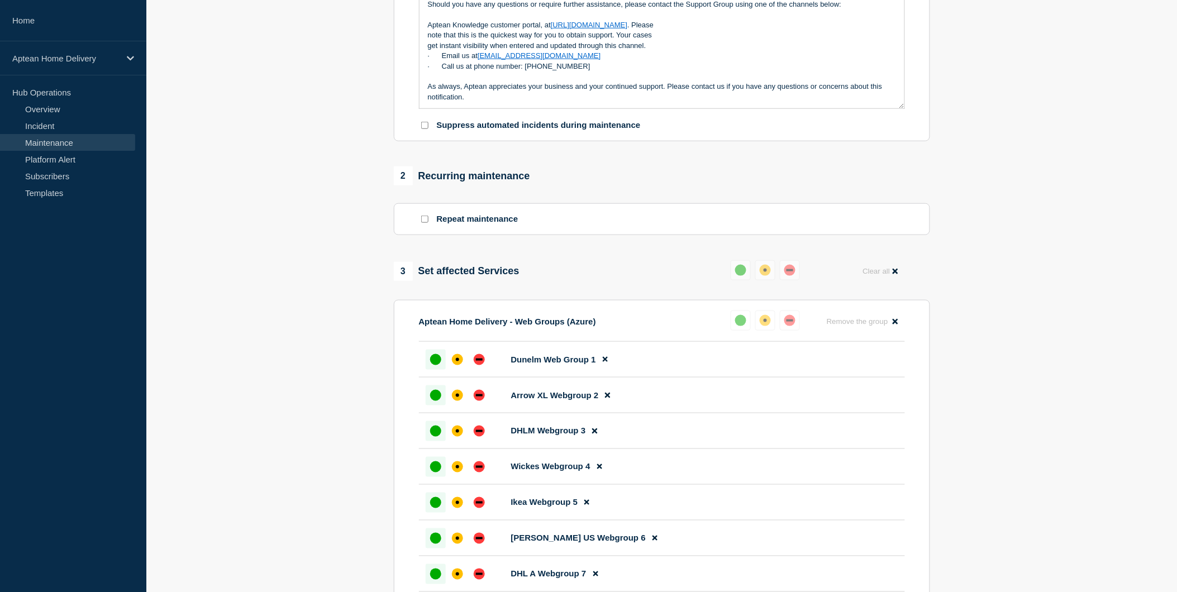
scroll to position [372, 0]
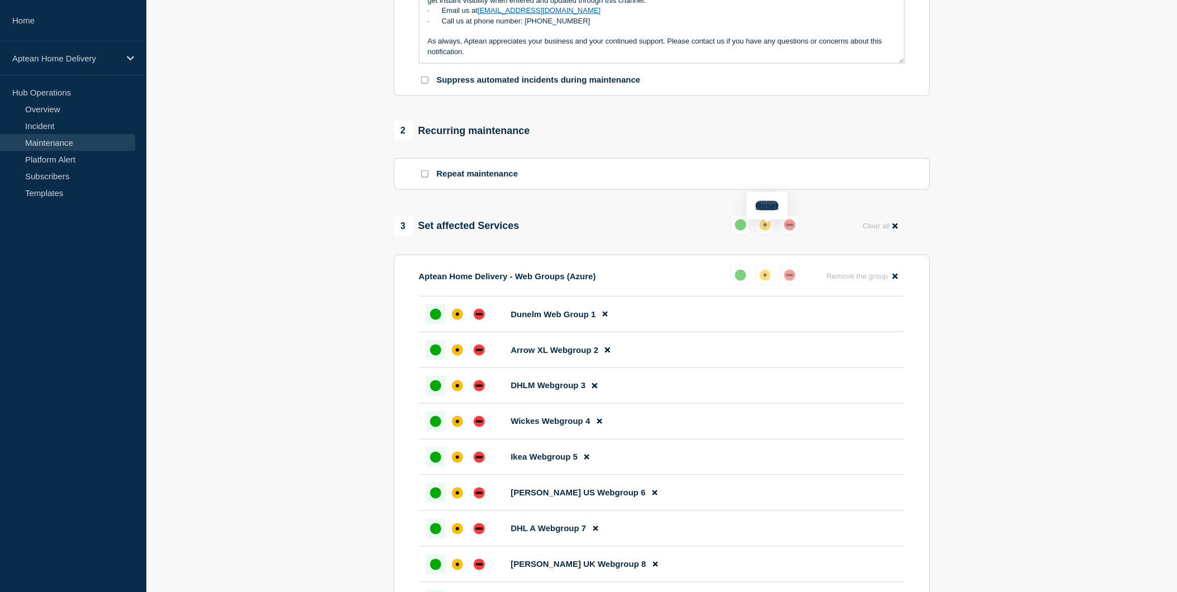
click at [766, 205] on button "Reset" at bounding box center [767, 205] width 23 height 9
click at [795, 231] on div "down" at bounding box center [794, 225] width 11 height 11
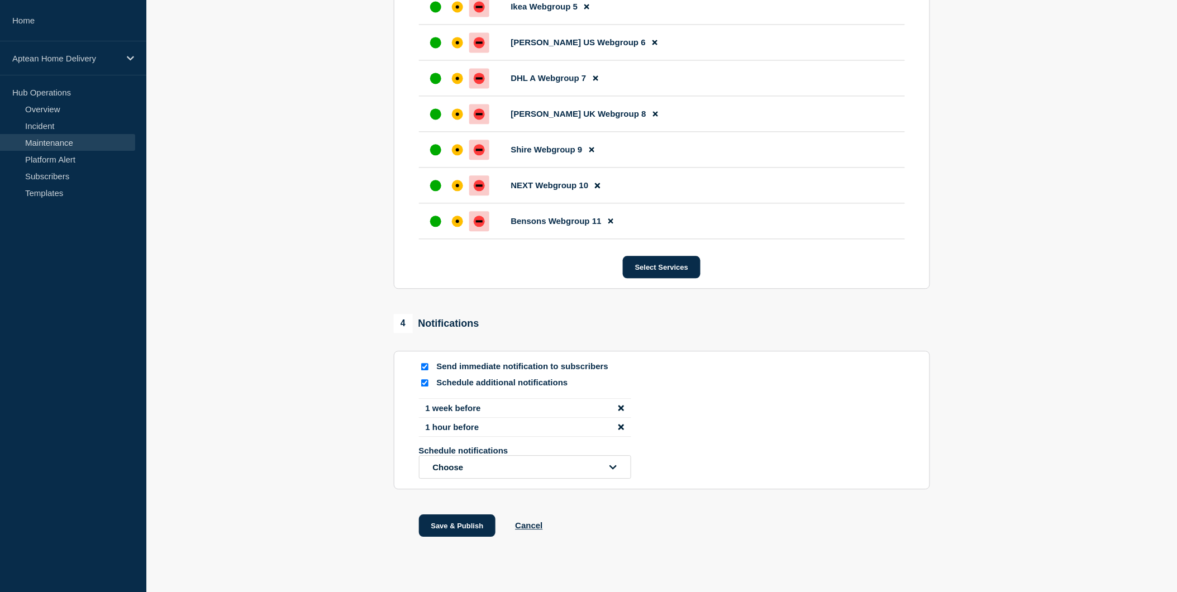
scroll to position [852, 0]
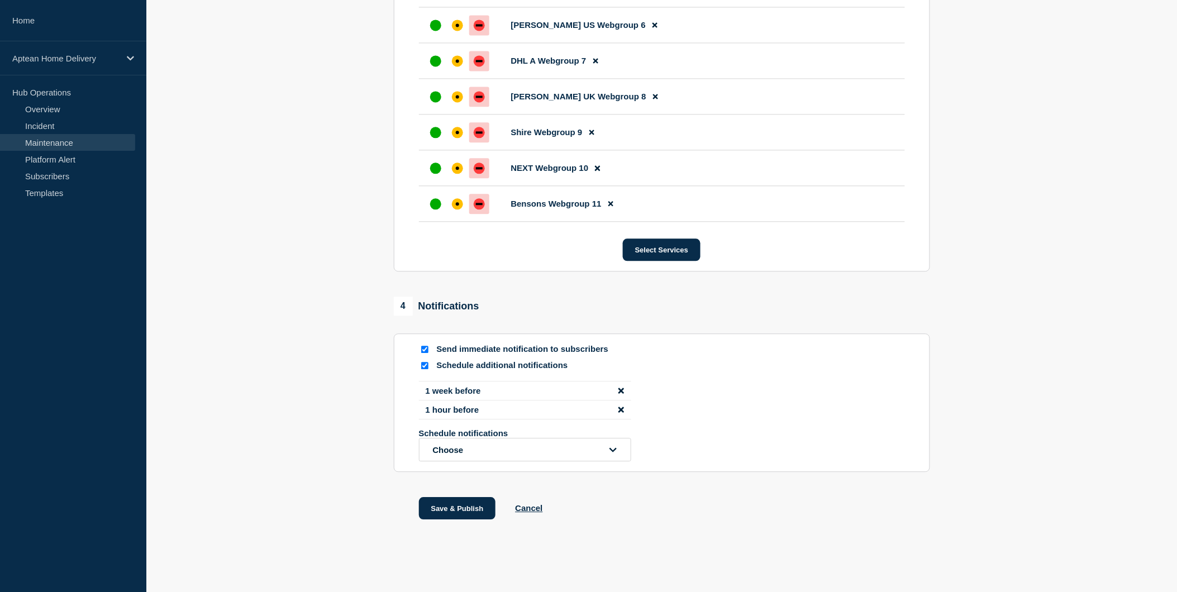
click at [425, 362] on div at bounding box center [424, 365] width 11 height 11
click at [423, 365] on input "Schedule additional notifications" at bounding box center [424, 365] width 7 height 7
checkbox input "false"
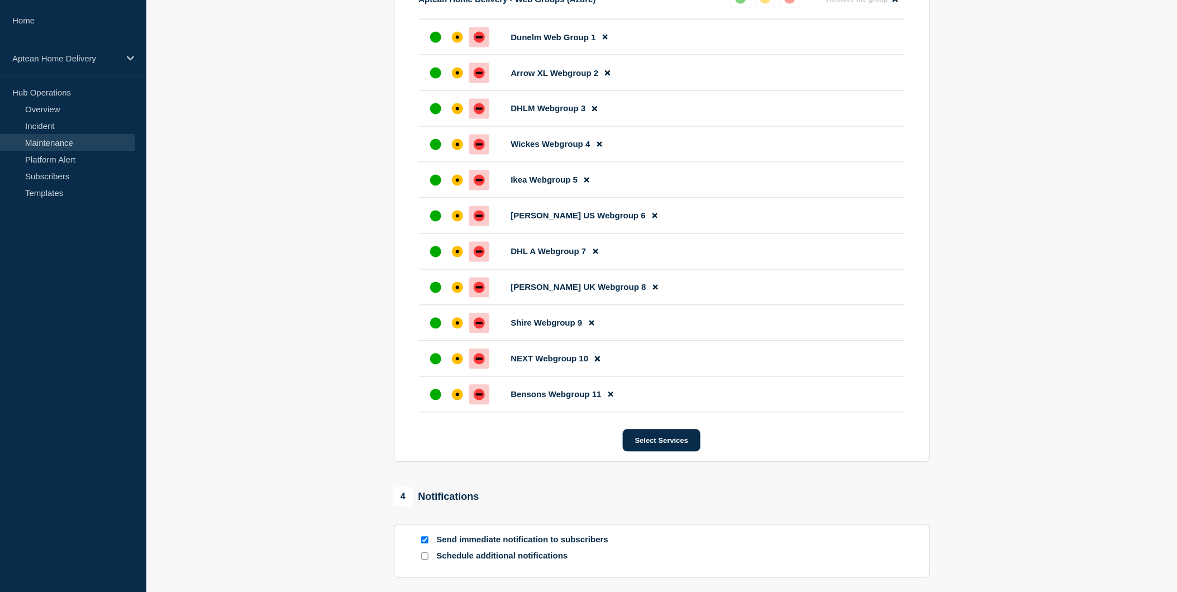
scroll to position [767, 0]
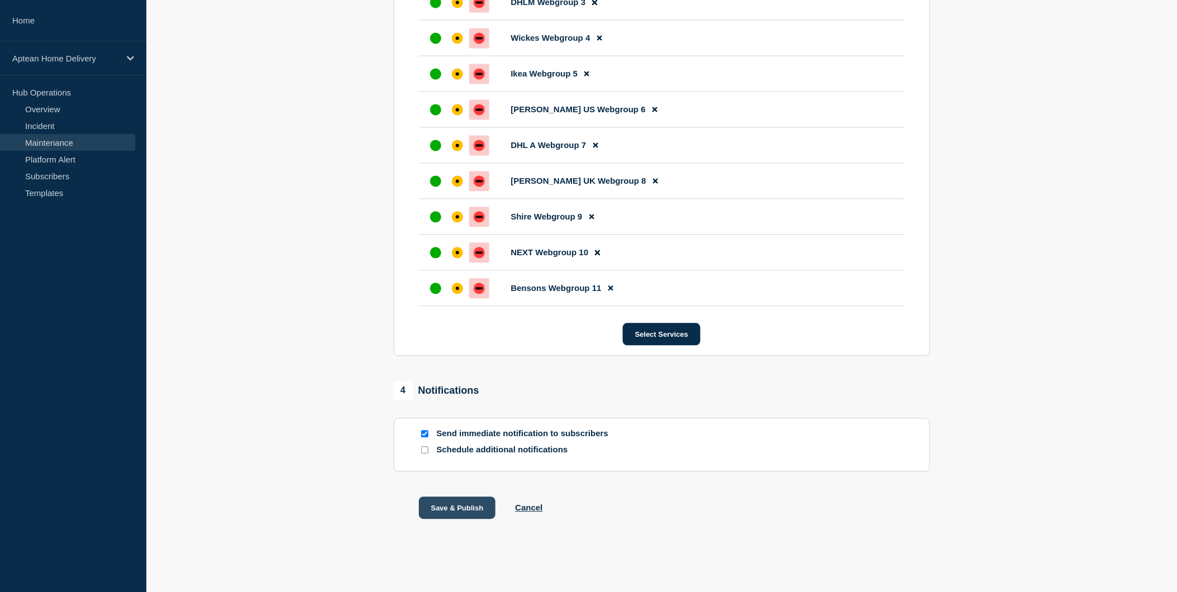
click at [477, 516] on button "Save & Publish" at bounding box center [457, 508] width 77 height 22
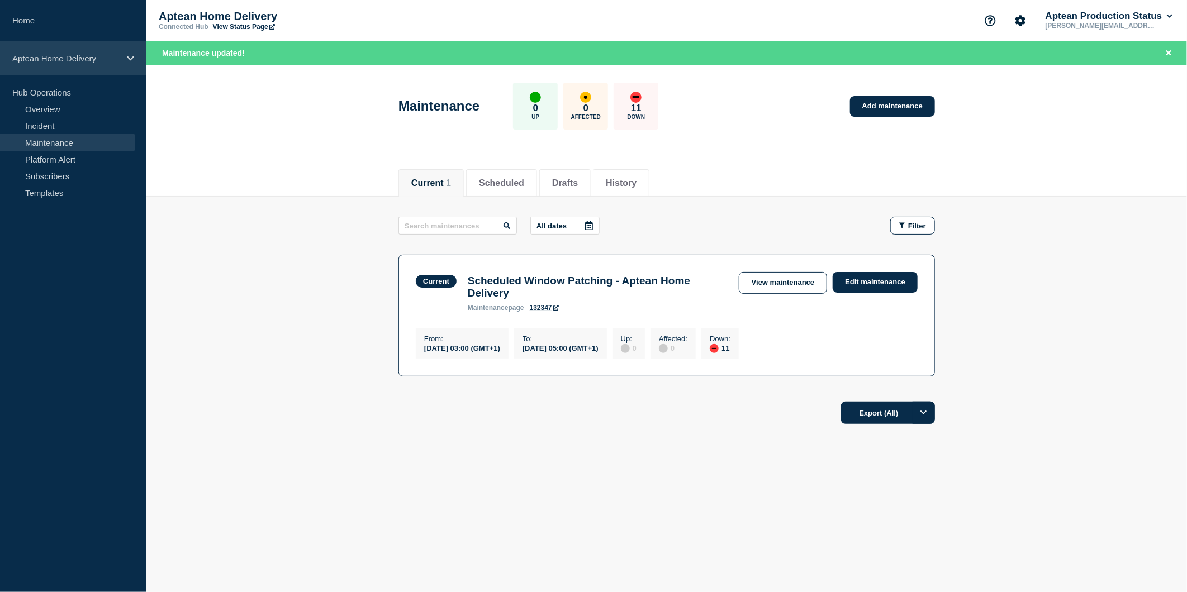
click at [84, 59] on p "Aptean Home Delivery" at bounding box center [65, 58] width 107 height 9
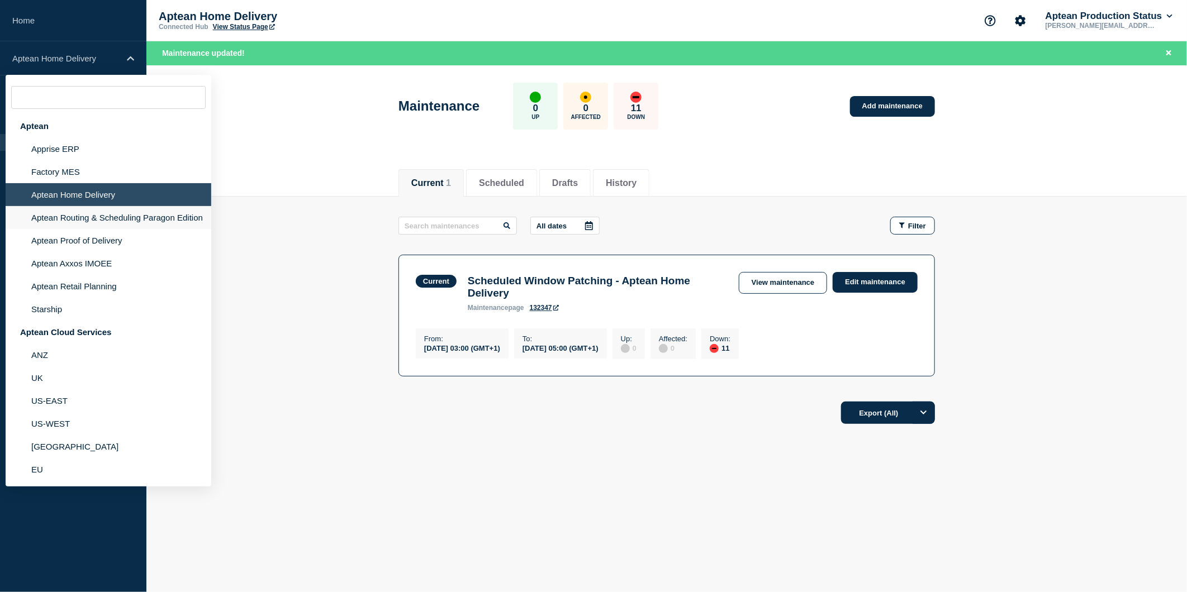
click at [80, 216] on li "Aptean Routing & Scheduling Paragon Edition" at bounding box center [109, 217] width 206 height 23
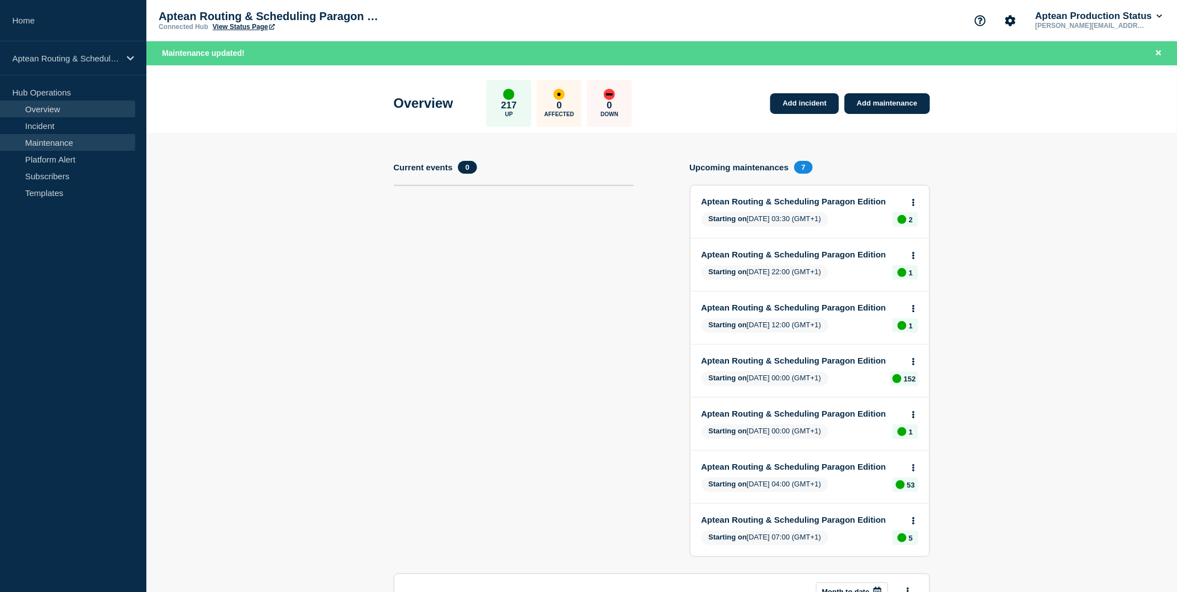
click at [77, 141] on link "Maintenance" at bounding box center [67, 142] width 135 height 17
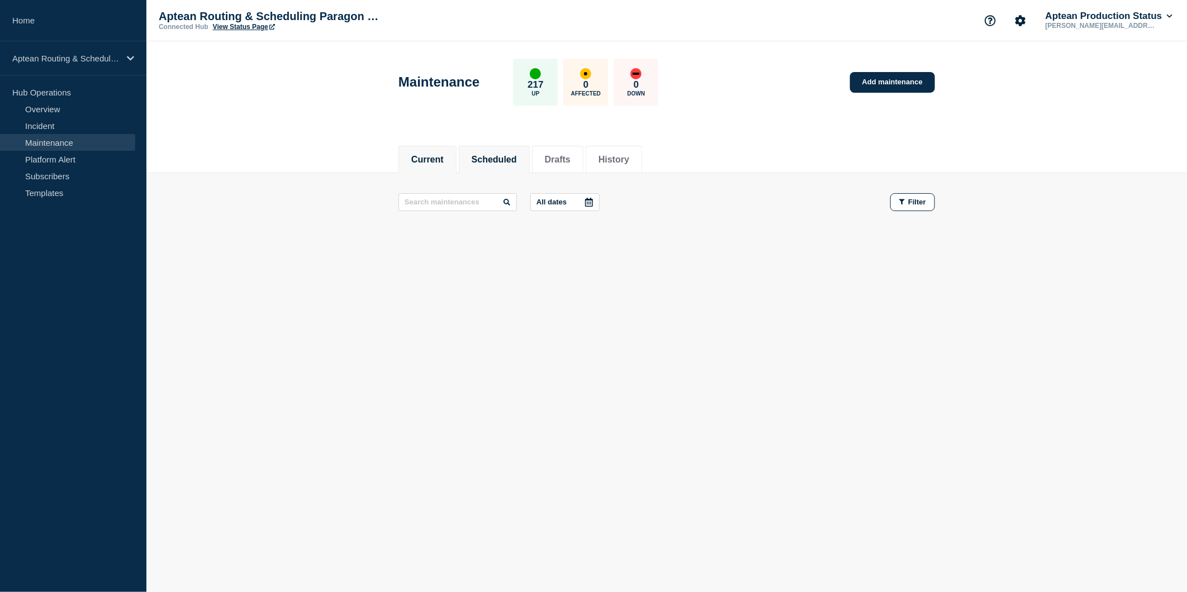
click at [495, 160] on button "Scheduled" at bounding box center [494, 160] width 45 height 10
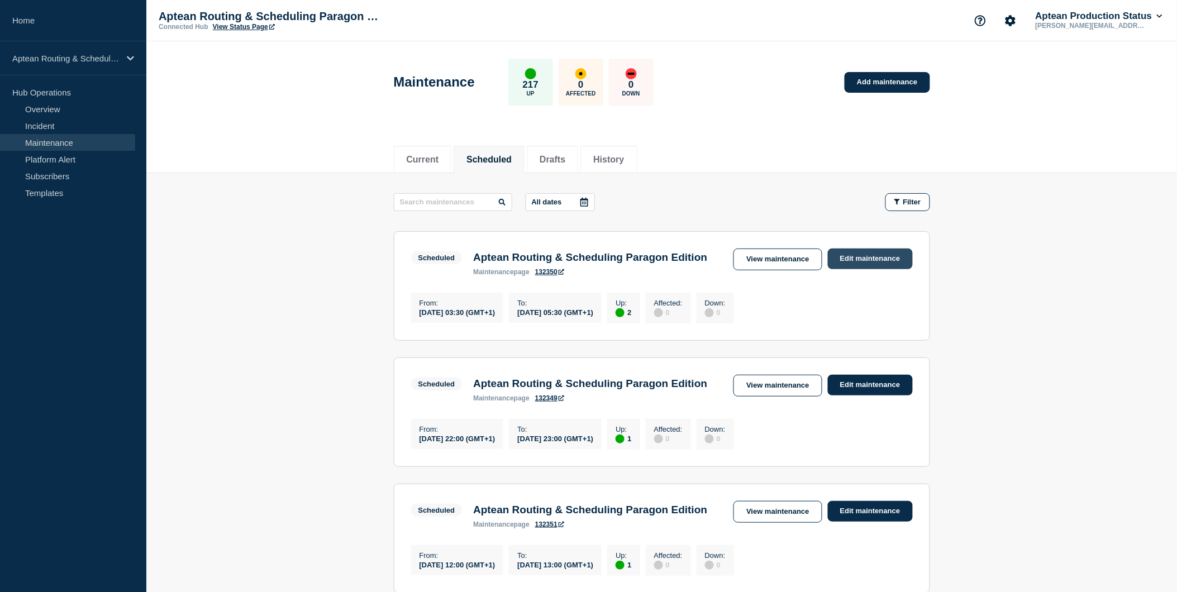
click at [885, 256] on link "Edit maintenance" at bounding box center [870, 259] width 85 height 21
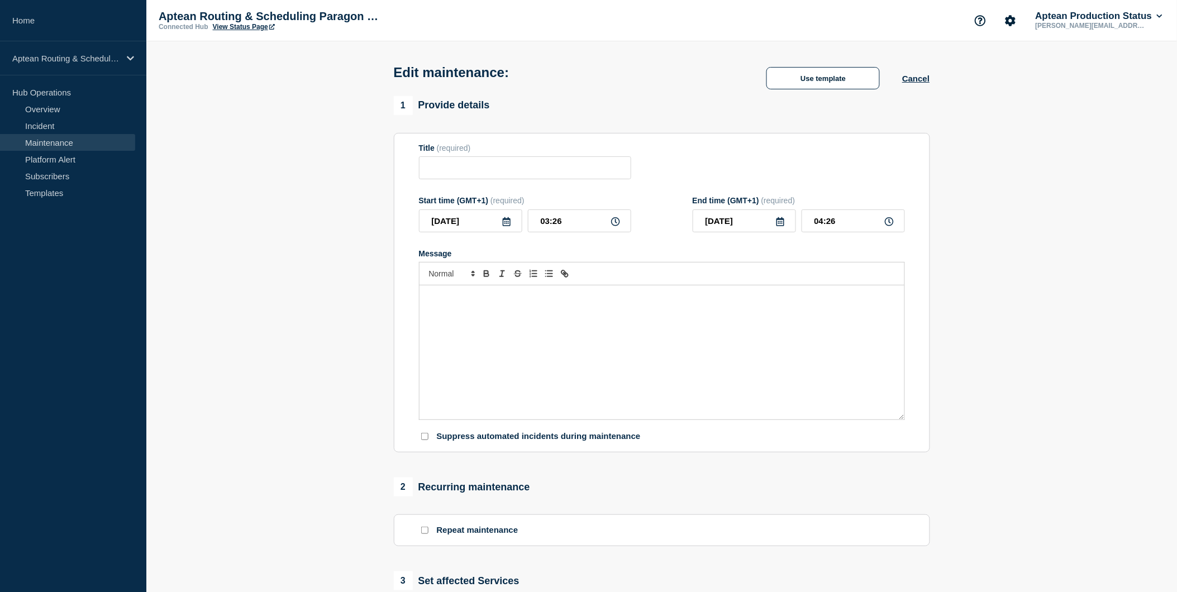
type input "Aptean Routing & Scheduling Paragon Edition"
type input "03:30"
type input "05:30"
checkbox input "false"
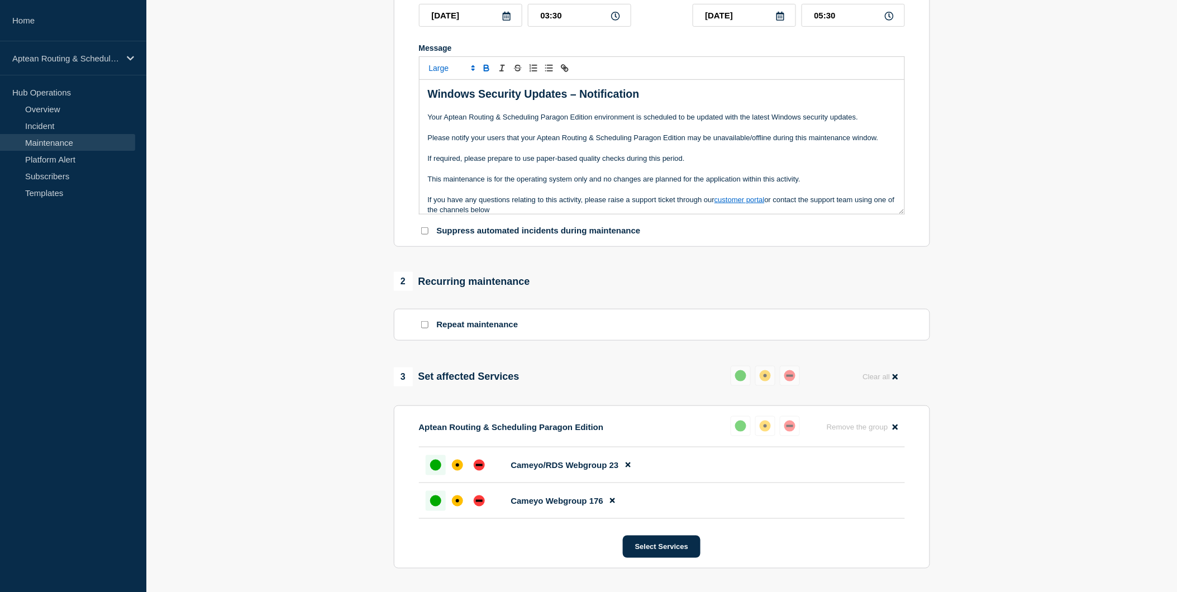
scroll to position [372, 0]
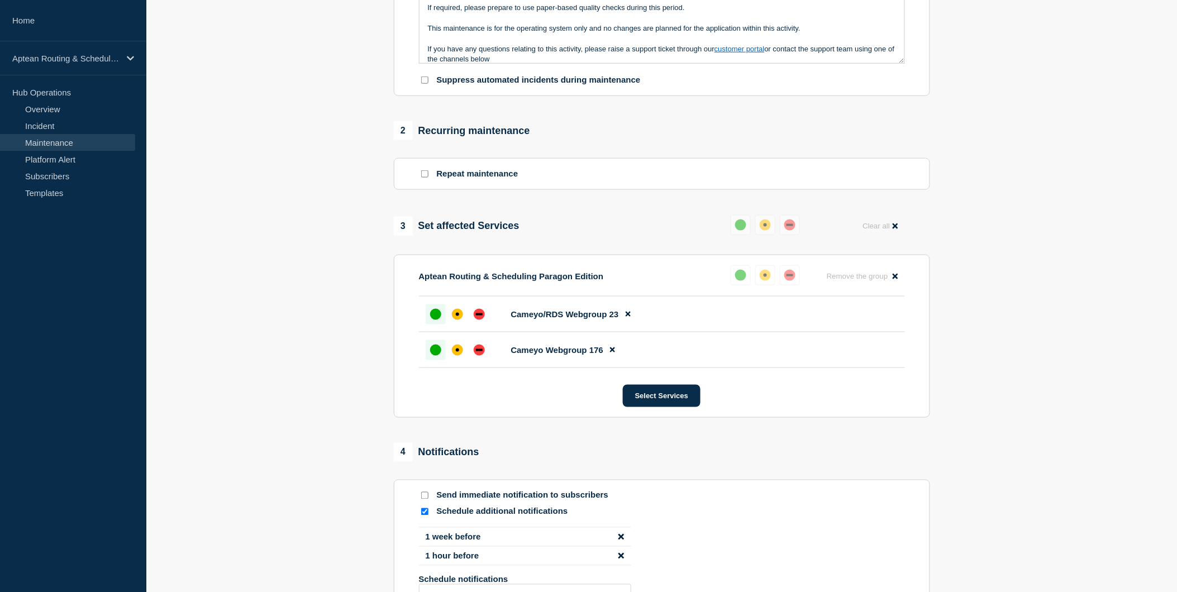
click at [425, 516] on input "Schedule additional notifications" at bounding box center [424, 512] width 7 height 7
checkbox input "false"
click at [428, 500] on input "Send immediate notification to subscribers" at bounding box center [424, 495] width 7 height 7
checkbox input "true"
click at [770, 207] on div "1 Provide details Title (required) Aptean Routing & Scheduling Paragon Edition …" at bounding box center [661, 175] width 549 height 870
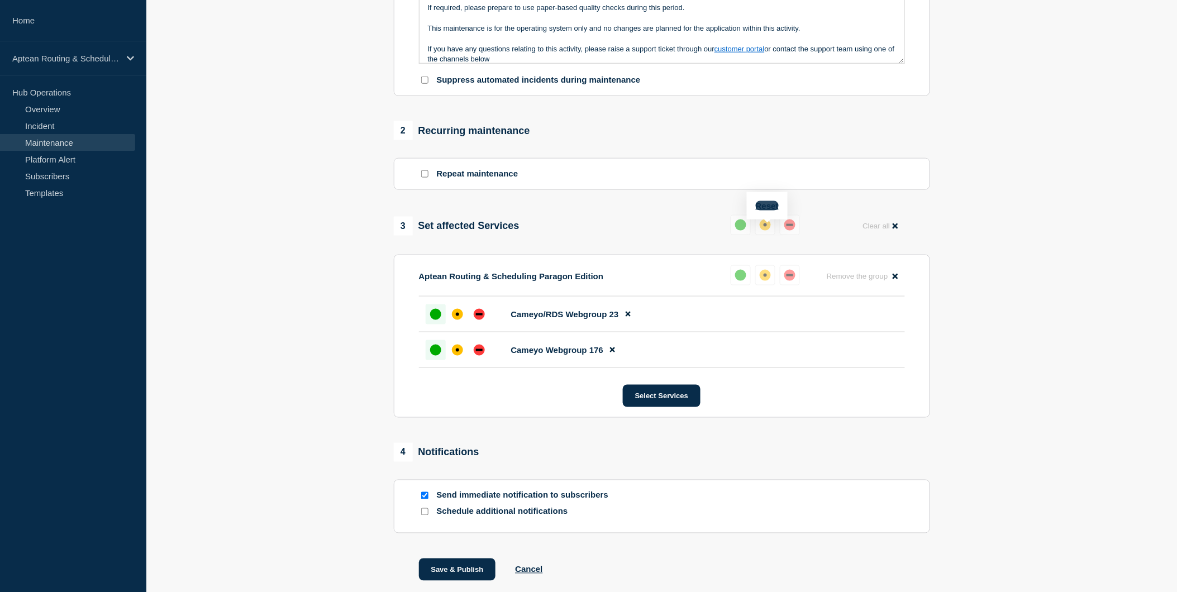
click at [772, 204] on button "Reset" at bounding box center [767, 205] width 23 height 9
click at [790, 230] on div "down" at bounding box center [794, 225] width 11 height 11
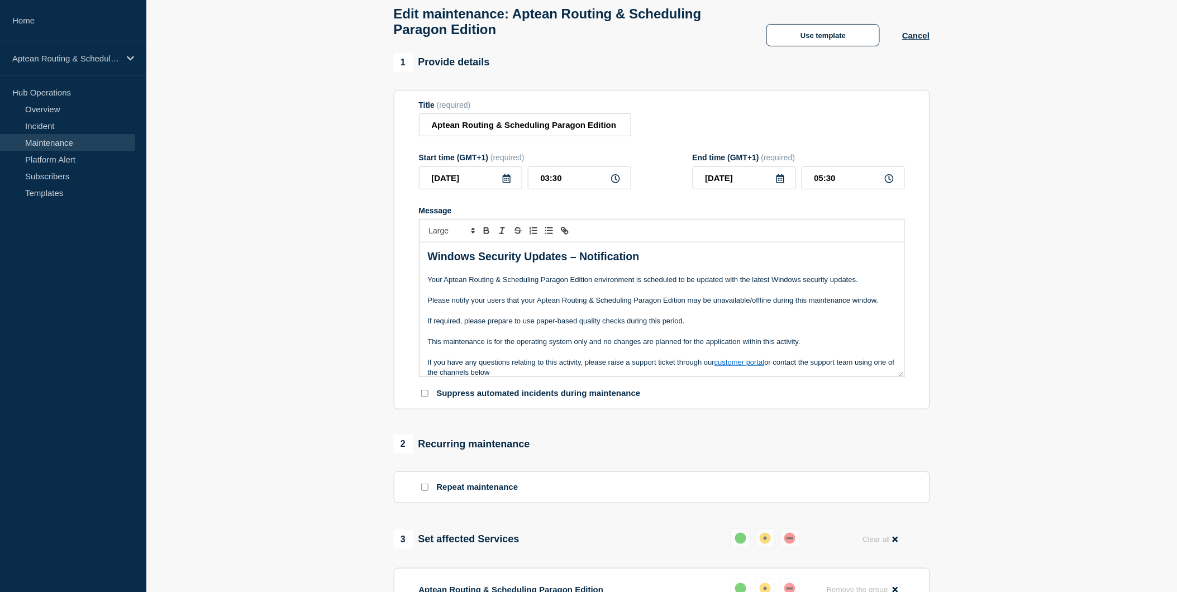
scroll to position [0, 0]
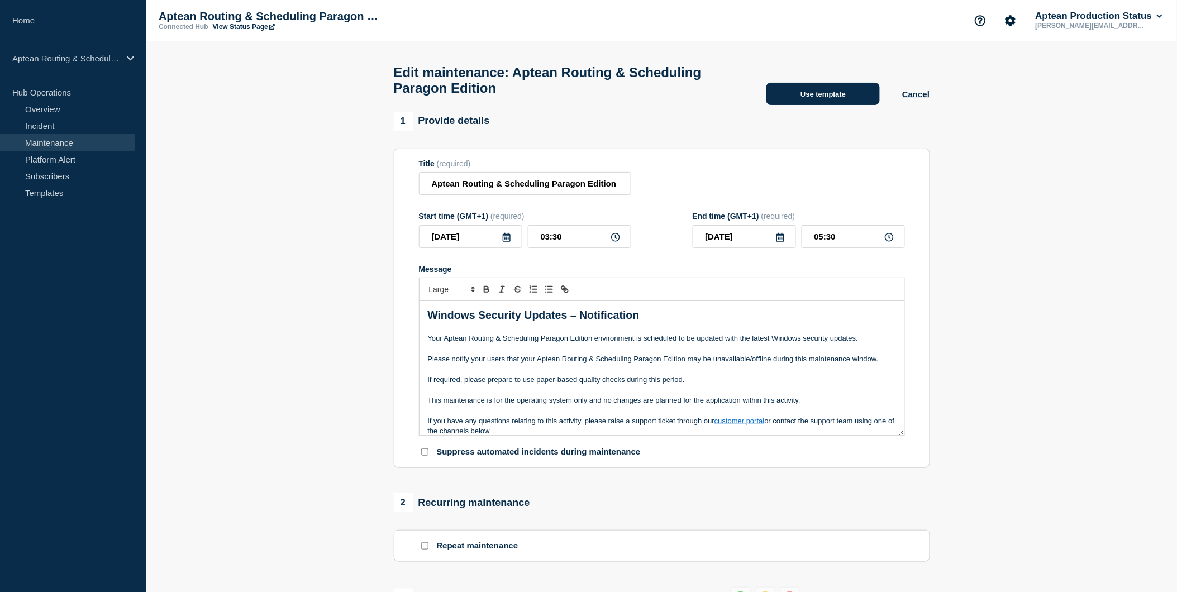
click at [864, 96] on button "Use template" at bounding box center [823, 94] width 113 height 22
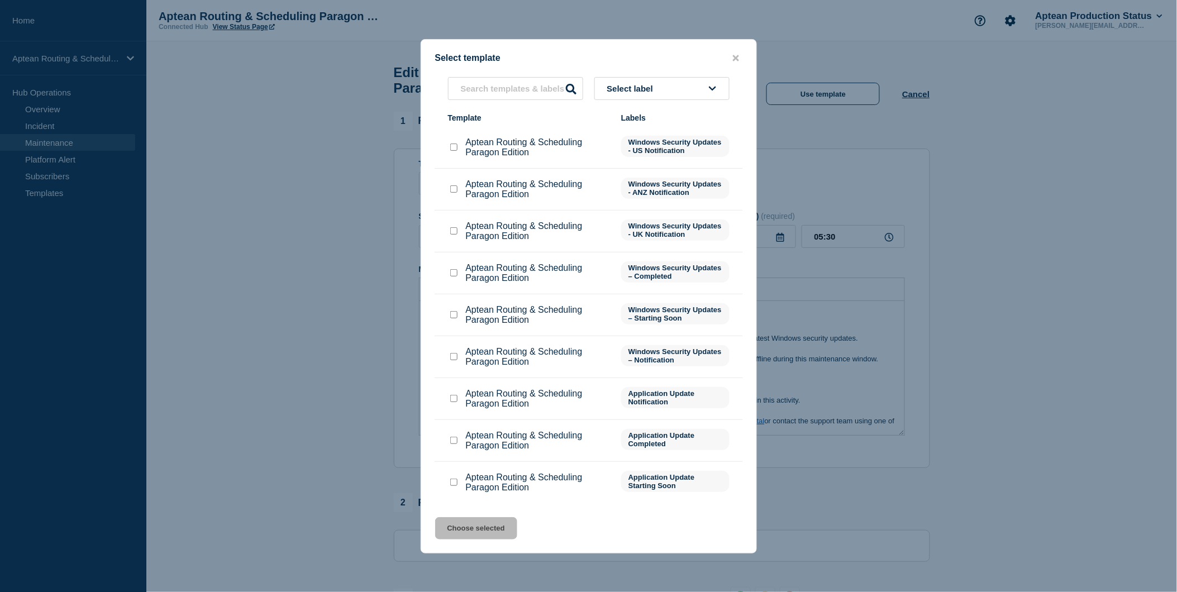
click at [453, 319] on input "Aptean Routing & Scheduling Paragon Edition checkbox" at bounding box center [453, 314] width 7 height 7
checkbox input "true"
click at [489, 529] on button "Choose selected" at bounding box center [476, 528] width 82 height 22
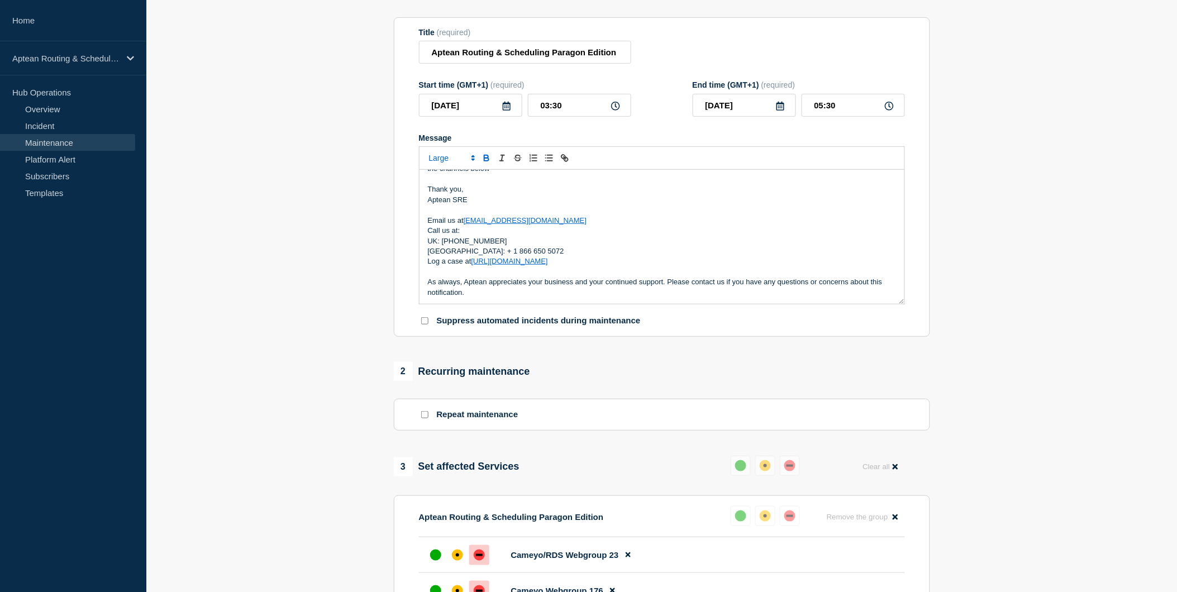
scroll to position [442, 0]
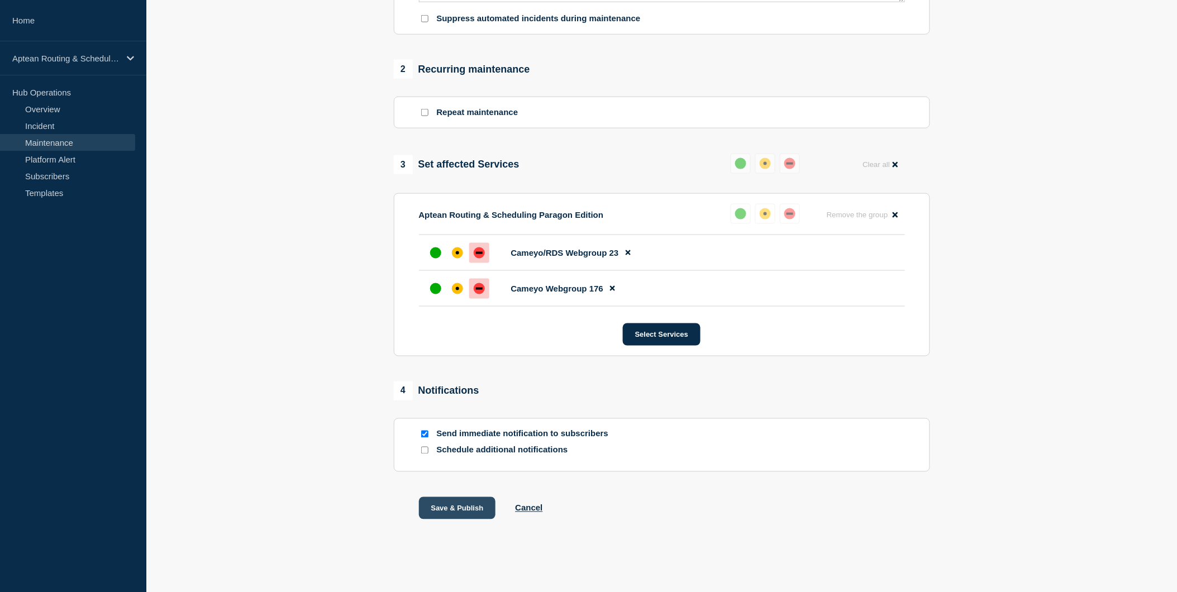
click at [467, 509] on button "Save & Publish" at bounding box center [457, 508] width 77 height 22
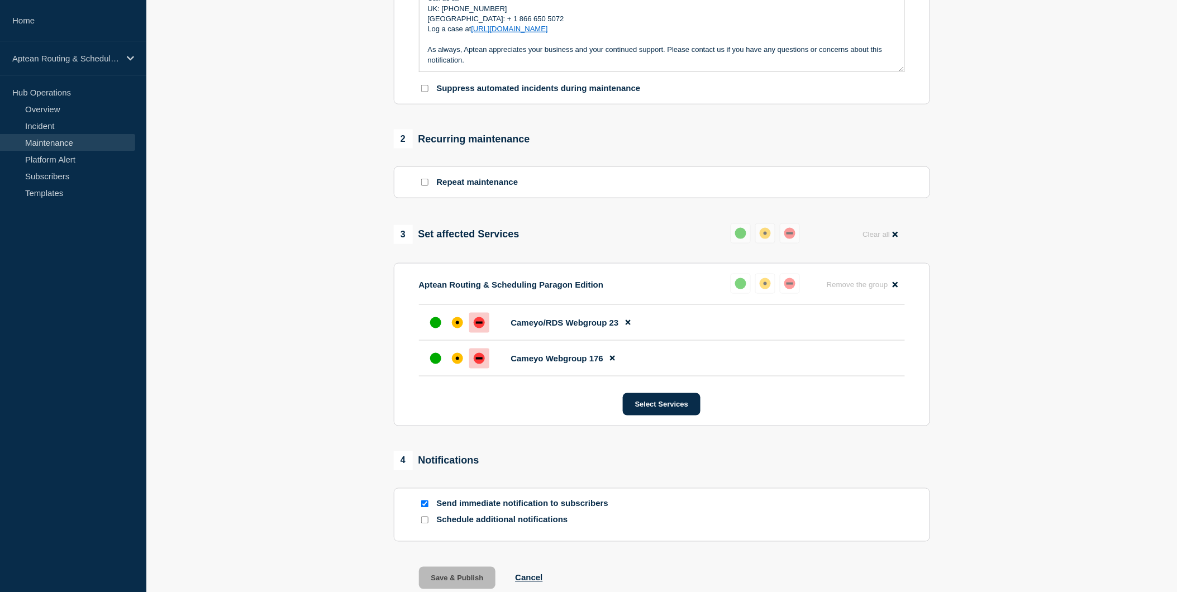
scroll to position [0, 0]
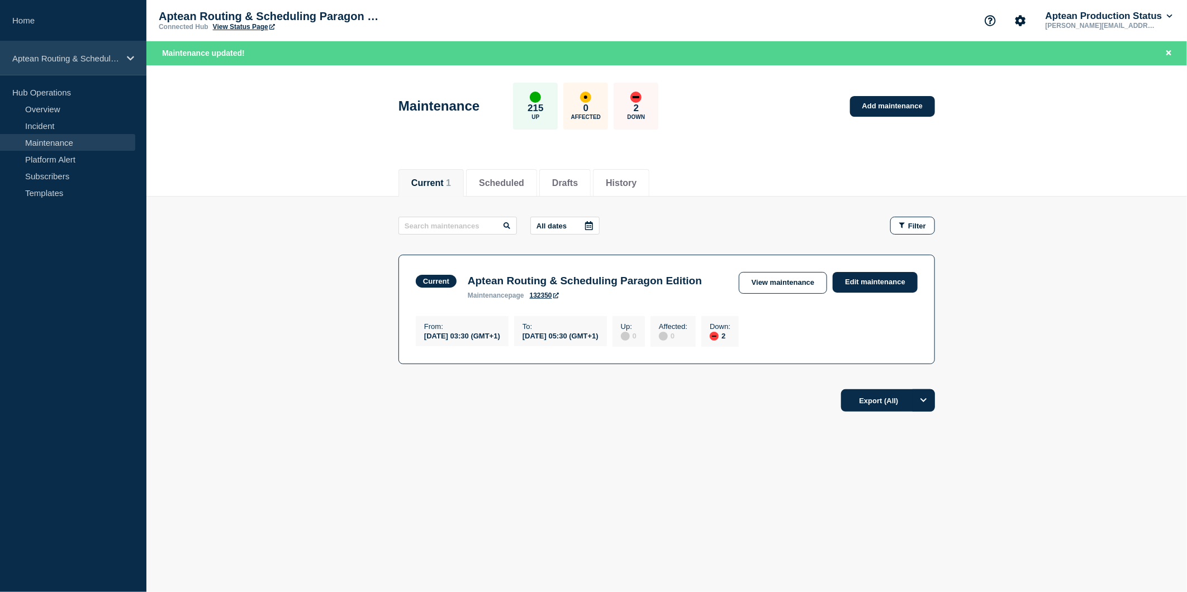
click at [91, 56] on p "Aptean Routing & Scheduling Paragon Edition" at bounding box center [65, 58] width 107 height 9
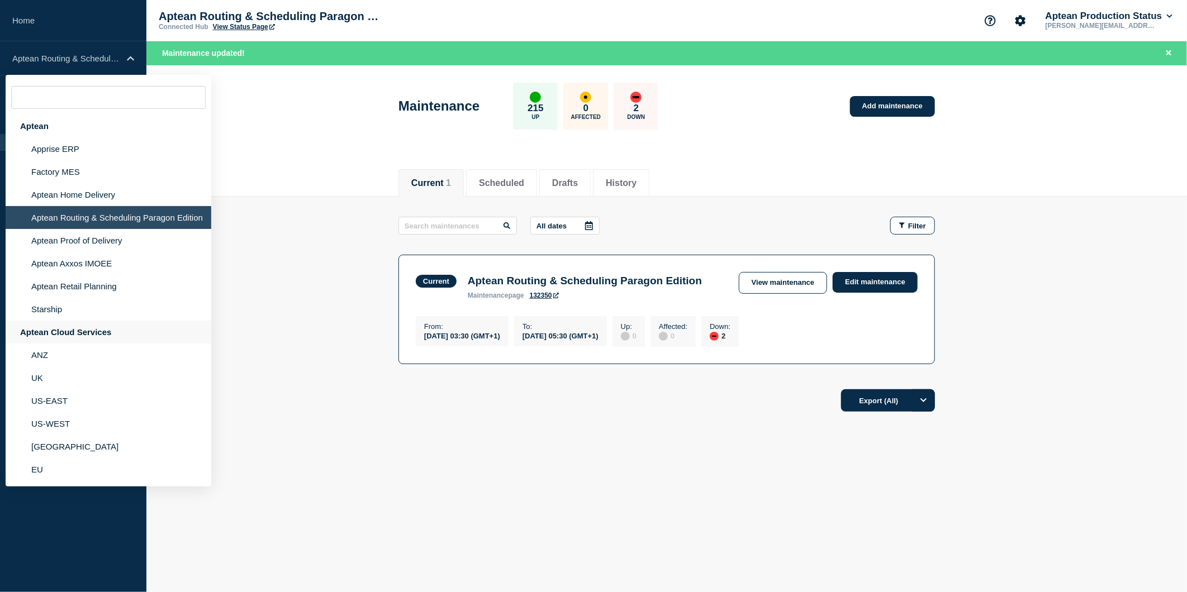
click at [91, 331] on div "Aptean Cloud Services" at bounding box center [109, 332] width 206 height 23
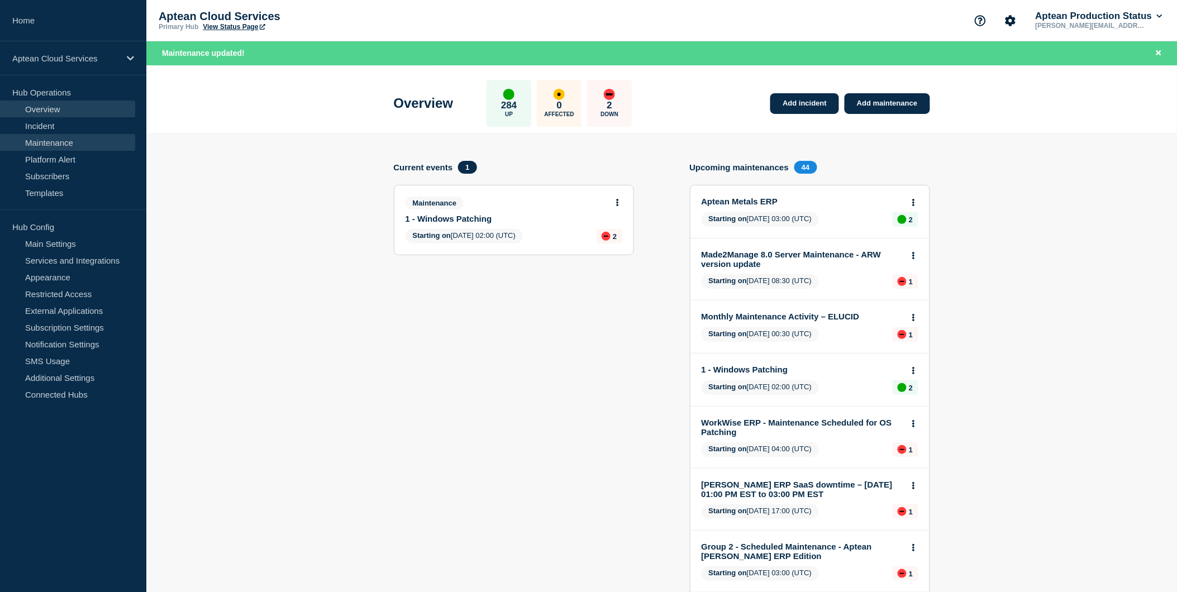
click at [70, 141] on link "Maintenance" at bounding box center [67, 142] width 135 height 17
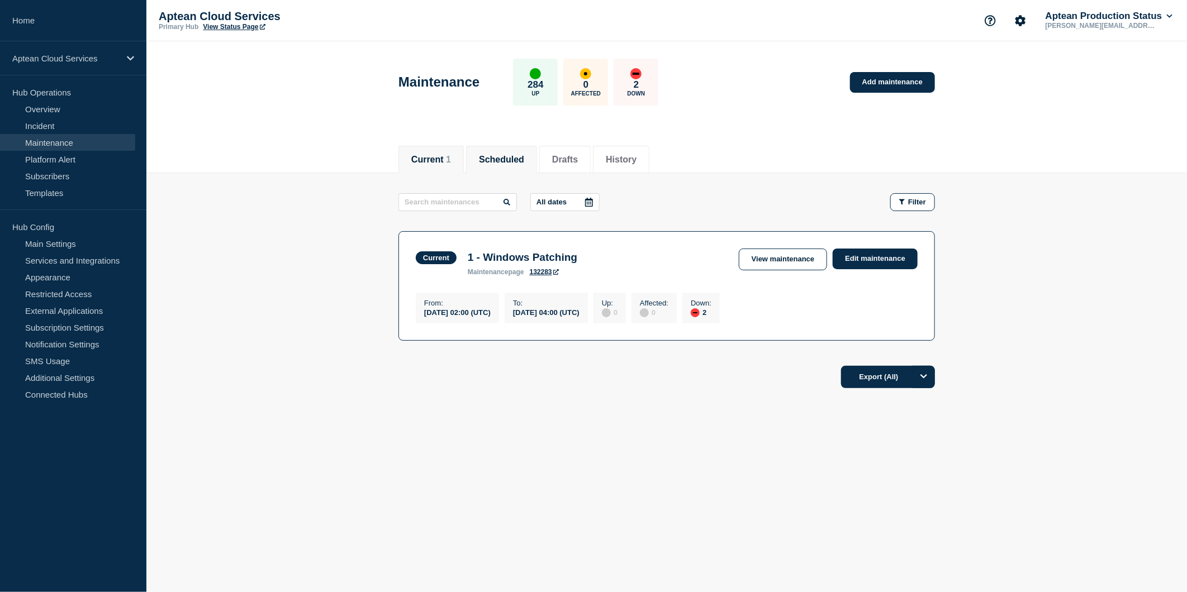
click at [503, 162] on button "Scheduled" at bounding box center [501, 160] width 45 height 10
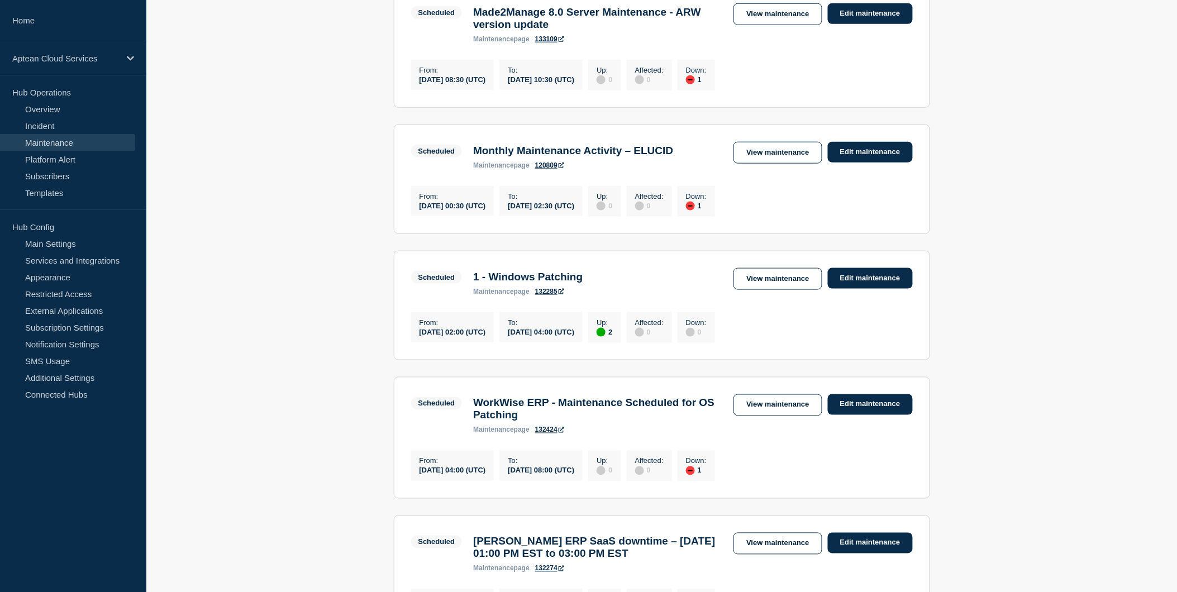
scroll to position [372, 0]
click at [861, 288] on link "Edit maintenance" at bounding box center [870, 278] width 85 height 21
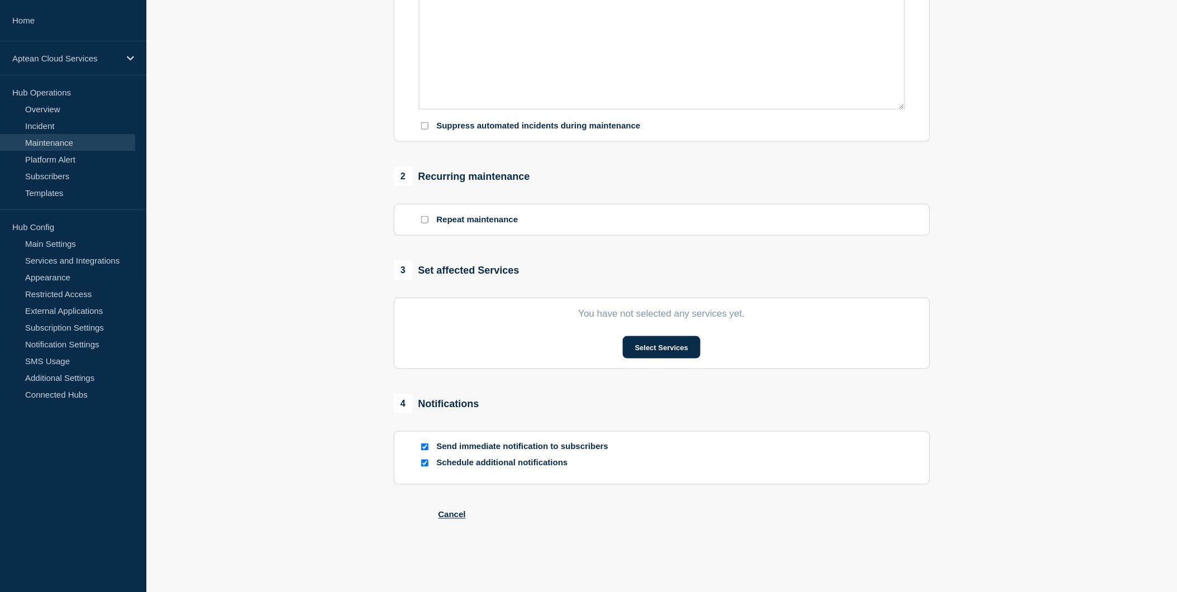
type input "1 - Windows Patching"
type input "2025-08-21"
type input "02:00"
type input "2025-08-21"
type input "04:00"
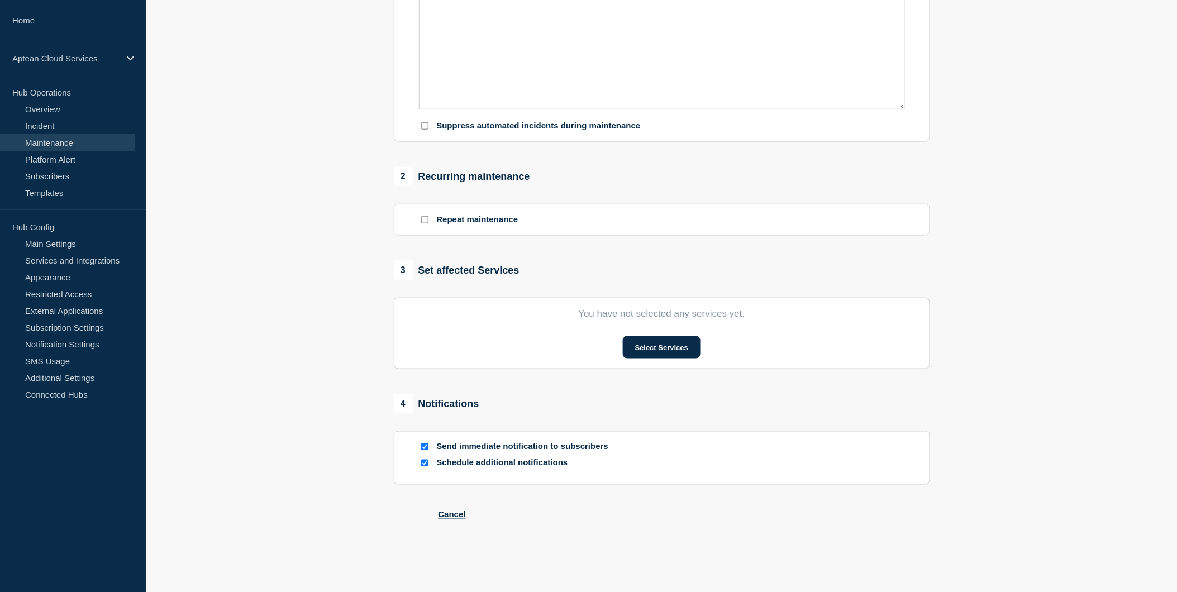
checkbox input "true"
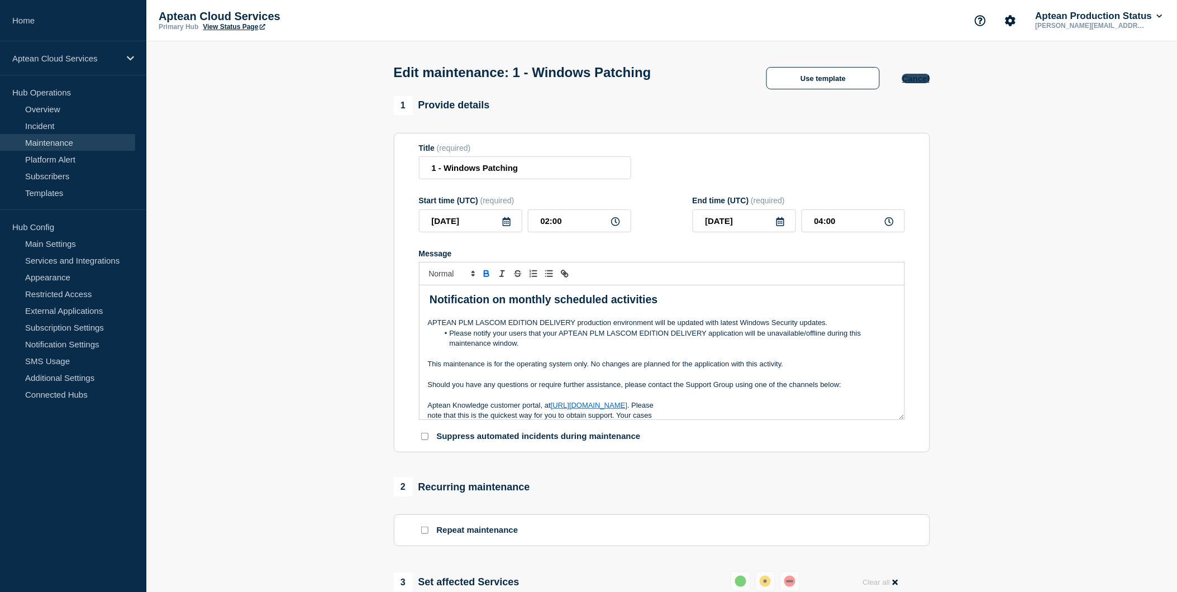
click at [913, 77] on button "Cancel" at bounding box center [915, 78] width 27 height 9
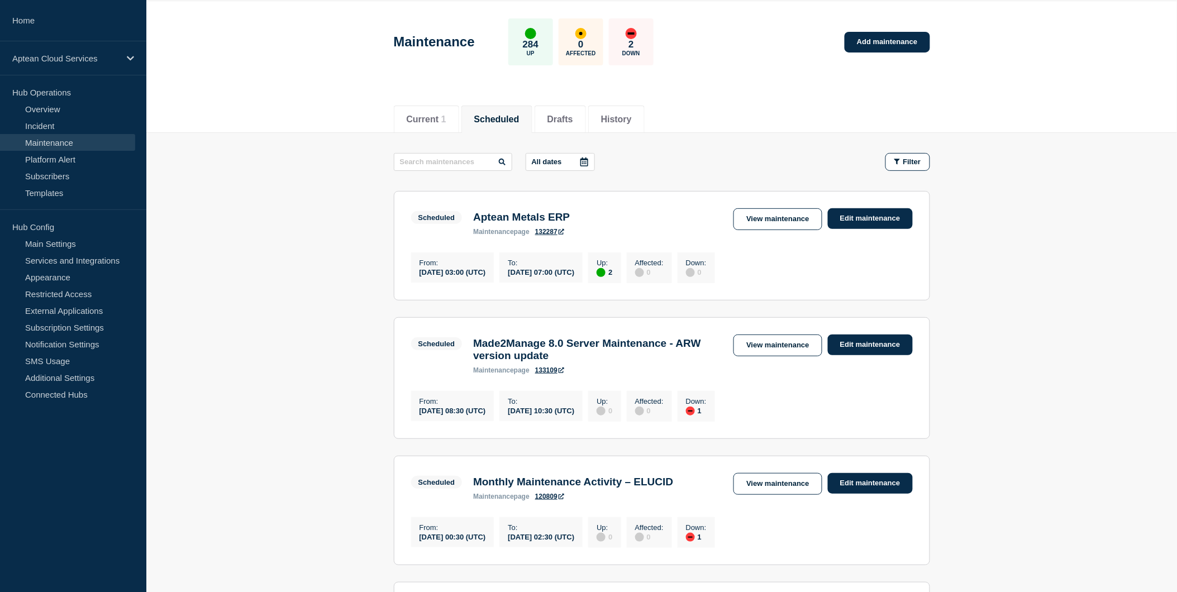
scroll to position [62, 0]
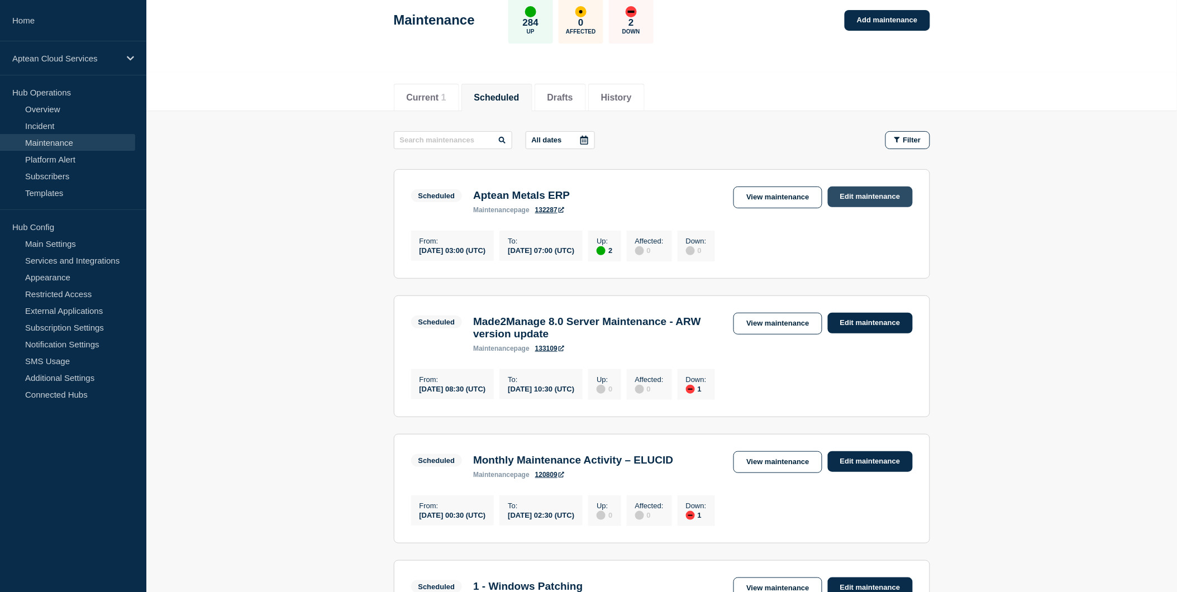
click at [863, 196] on link "Edit maintenance" at bounding box center [870, 197] width 85 height 21
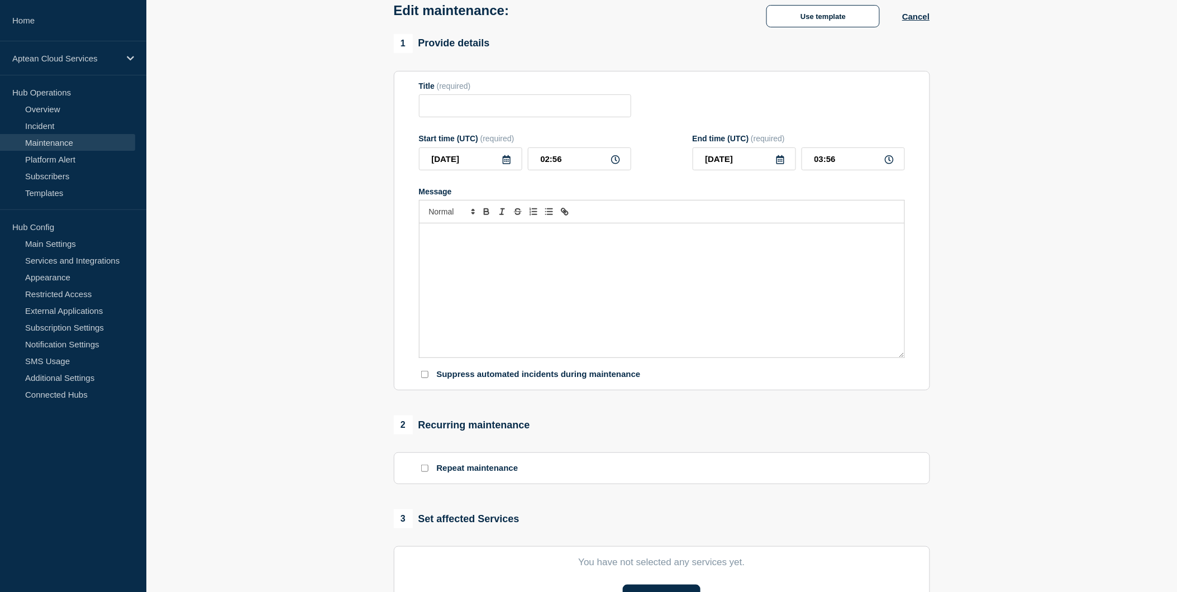
type input "Aptean Metals ERP"
type input "03:00"
type input "07:00"
checkbox input "true"
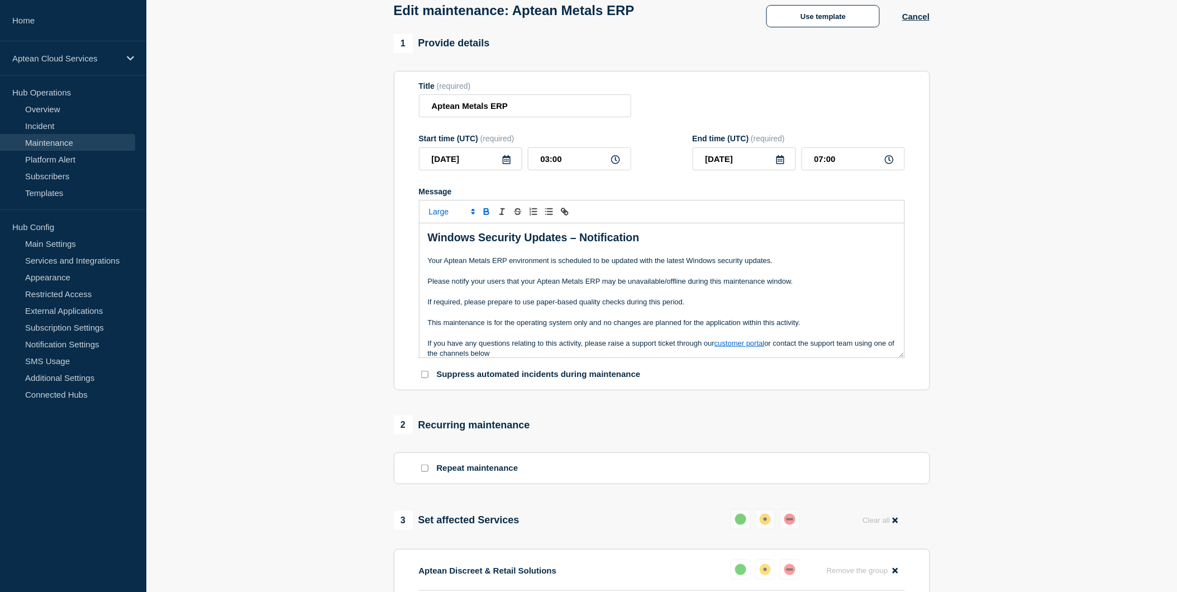
click at [661, 264] on p "Your Aptean Metals ERP environment is scheduled to be updated with the latest W…" at bounding box center [662, 261] width 468 height 10
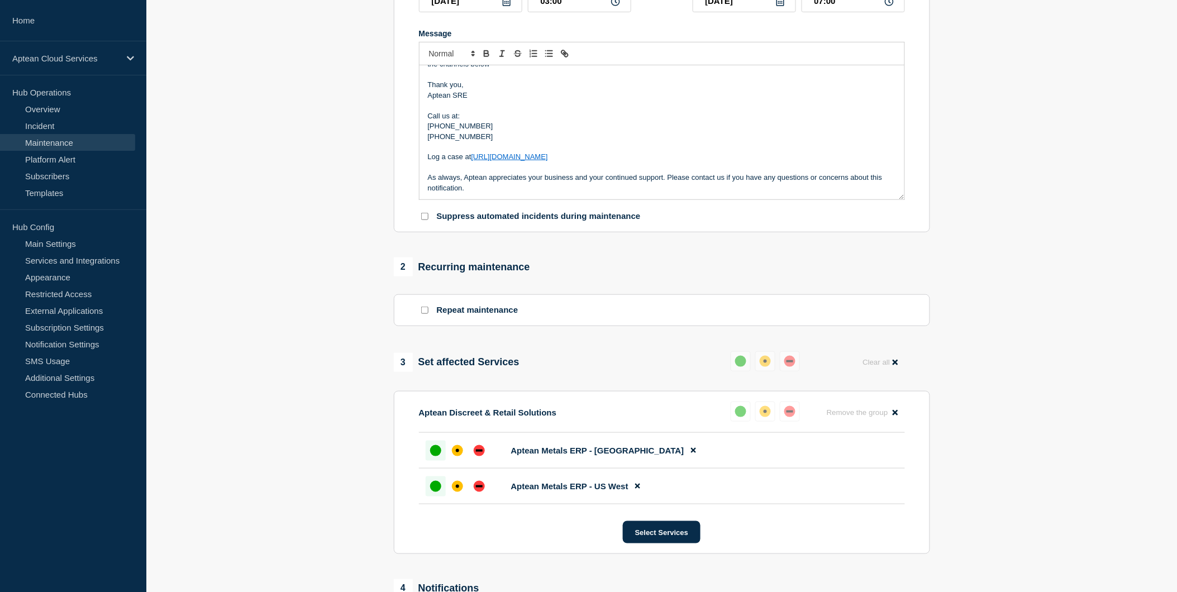
scroll to position [310, 0]
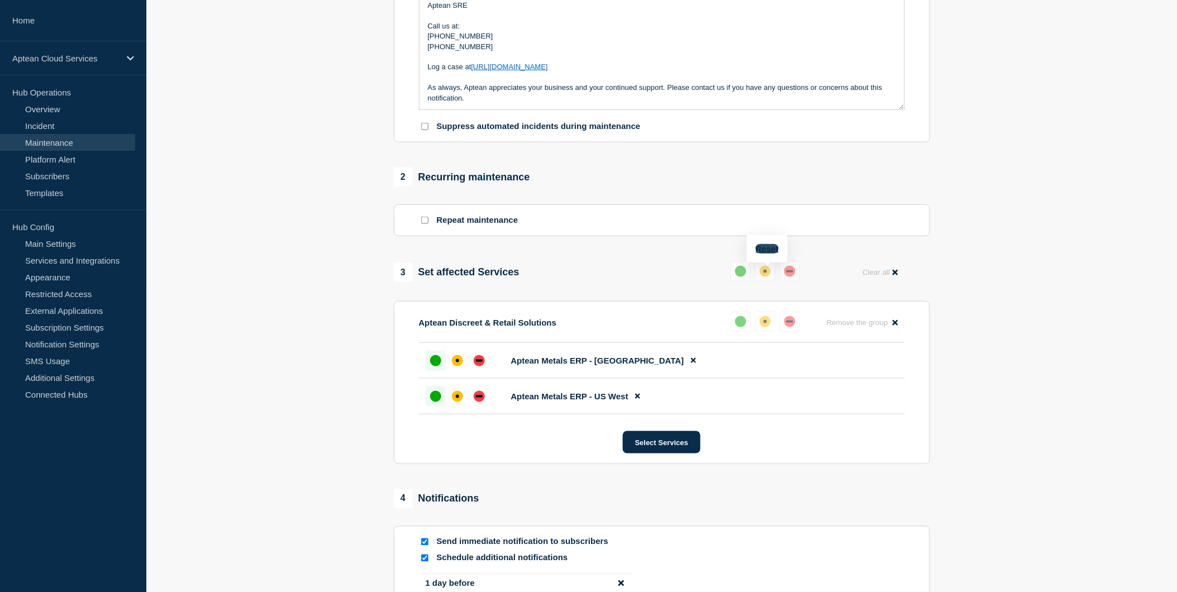
click at [768, 250] on button "Reset" at bounding box center [767, 248] width 23 height 9
click at [790, 269] on button at bounding box center [795, 272] width 20 height 20
